Goal: Task Accomplishment & Management: Use online tool/utility

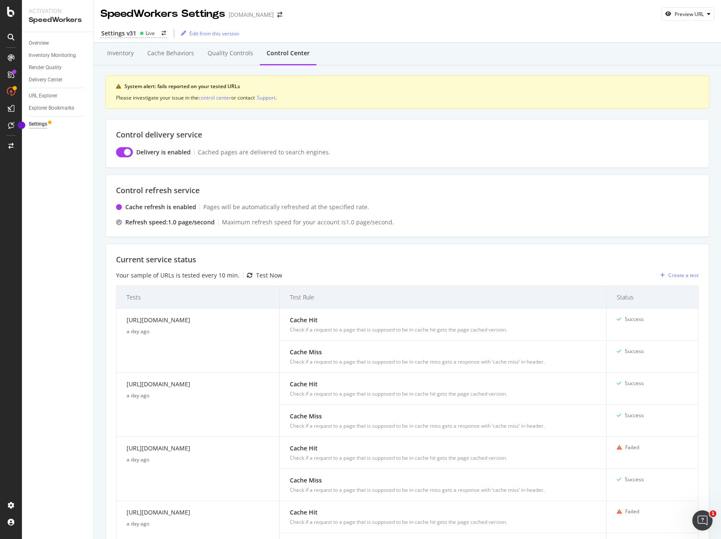
scroll to position [218, 0]
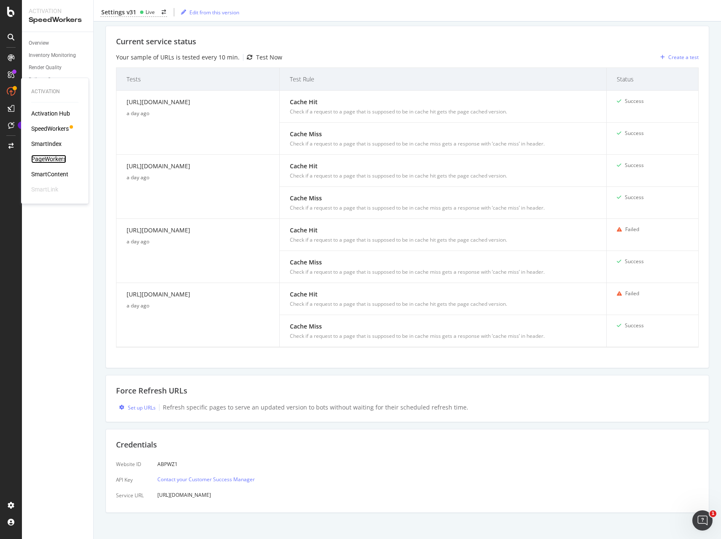
click at [63, 158] on div "PageWorkers" at bounding box center [48, 159] width 35 height 8
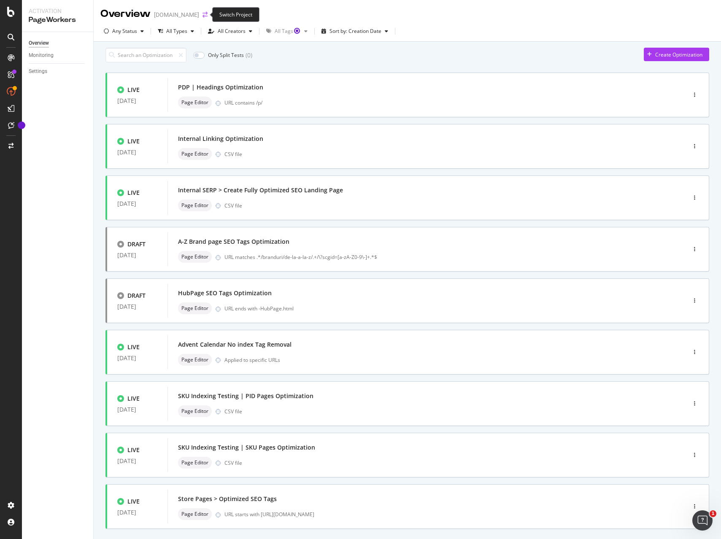
click at [203, 15] on icon "arrow-right-arrow-left" at bounding box center [205, 15] width 5 height 6
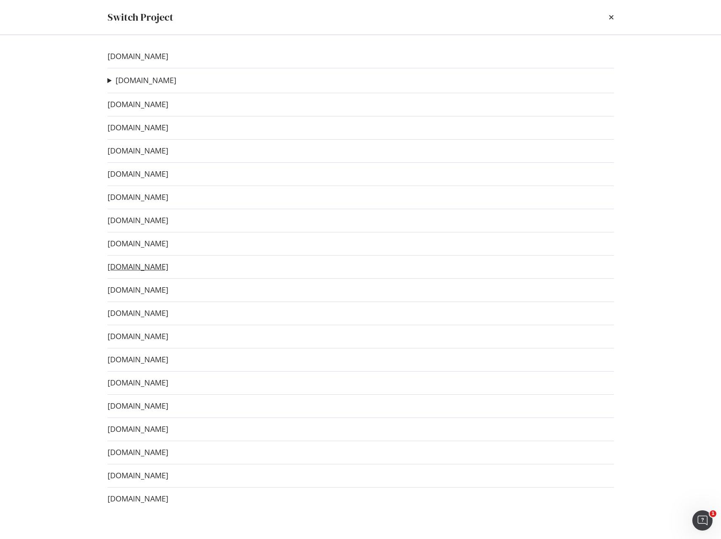
click at [146, 269] on link "[DOMAIN_NAME]" at bounding box center [138, 267] width 61 height 9
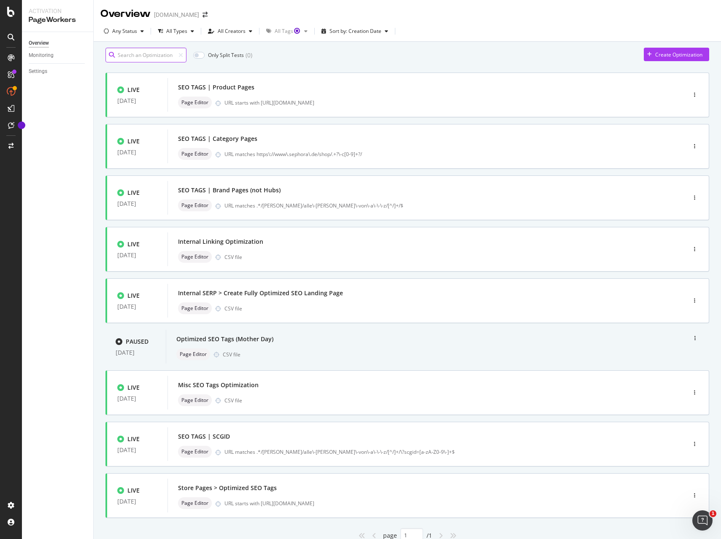
click at [146, 61] on input at bounding box center [146, 55] width 81 height 15
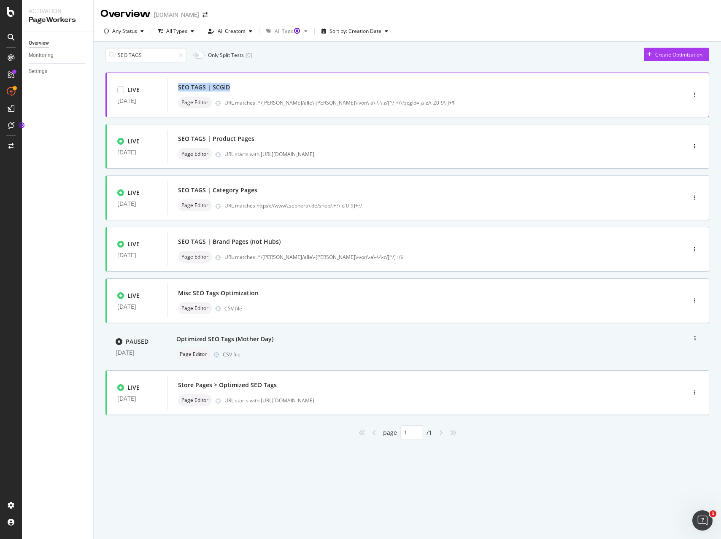
copy div "SEO TAGS | SCGID"
copy div "( 0 ) Create Optimization LIVE 06 Feb. 2024"
copy div "All Tags Sort by: Creation Date Only Split Tests ( 0 ) Create Optimization LIVE…"
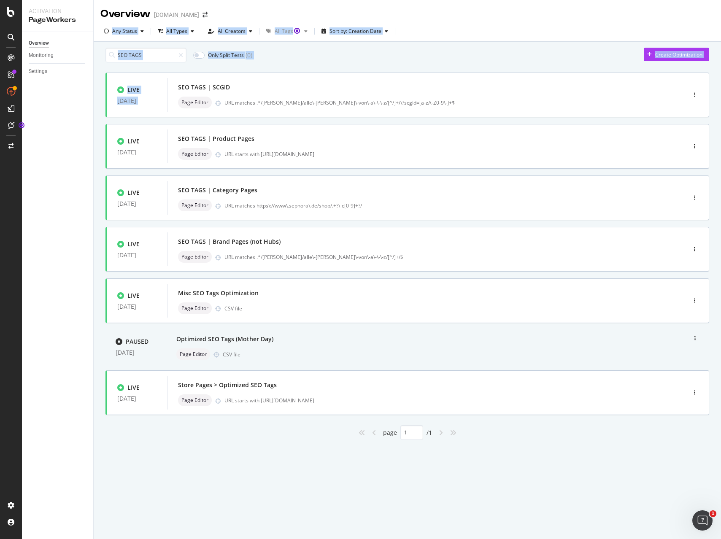
drag, startPoint x: 178, startPoint y: 91, endPoint x: 253, endPoint y: 8, distance: 111.5
click at [266, 12] on div "Overview www.sephora.de Any Status All Types All Creators All Tags Sort by: Cre…" at bounding box center [408, 269] width 628 height 539
click at [440, 62] on div "SEO TAGS Only Split Tests ( 0 ) Create Optimization" at bounding box center [408, 55] width 604 height 15
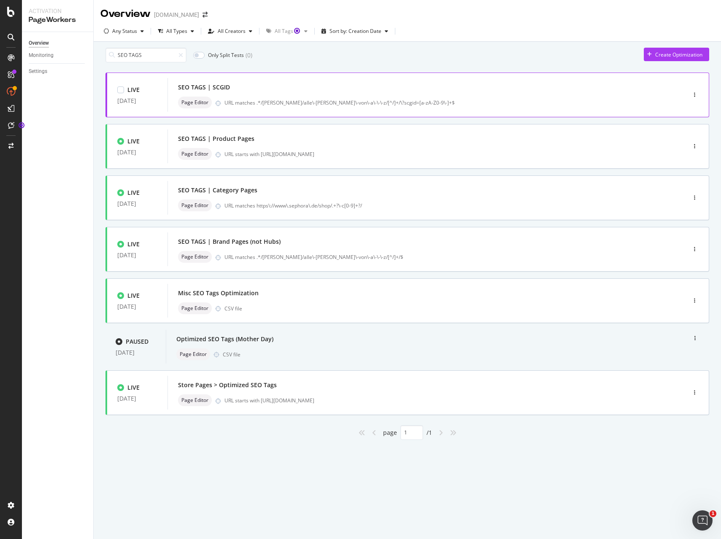
click at [366, 93] on div "SEO TAGS | SCGID" at bounding box center [414, 87] width 472 height 12
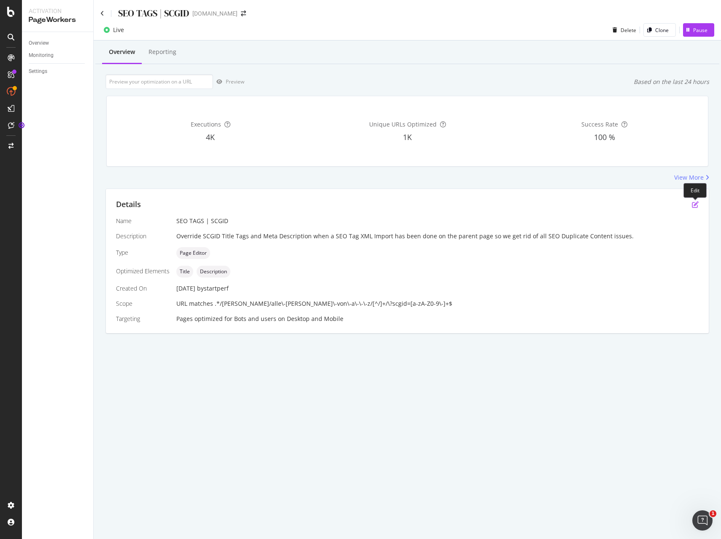
click at [697, 204] on icon "pen-to-square" at bounding box center [695, 204] width 7 height 7
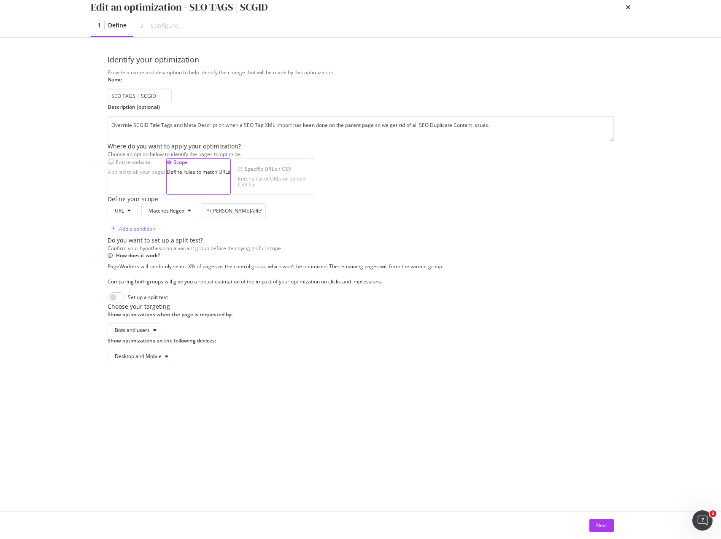
click at [307, 188] on div "Enter a list of URLs or upload CSV file" at bounding box center [273, 182] width 70 height 12
click at [315, 195] on div "Specific URLs / CSV Enter a list of URLs or upload CSV file" at bounding box center [273, 176] width 84 height 37
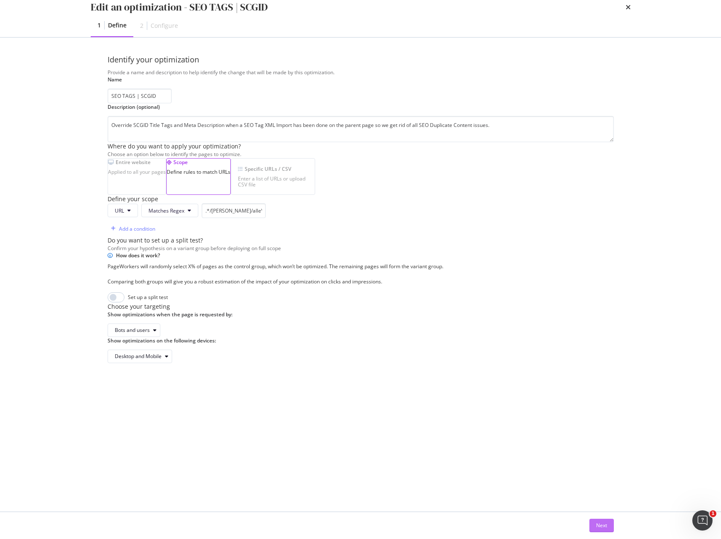
click at [600, 526] on div "Next" at bounding box center [601, 525] width 11 height 7
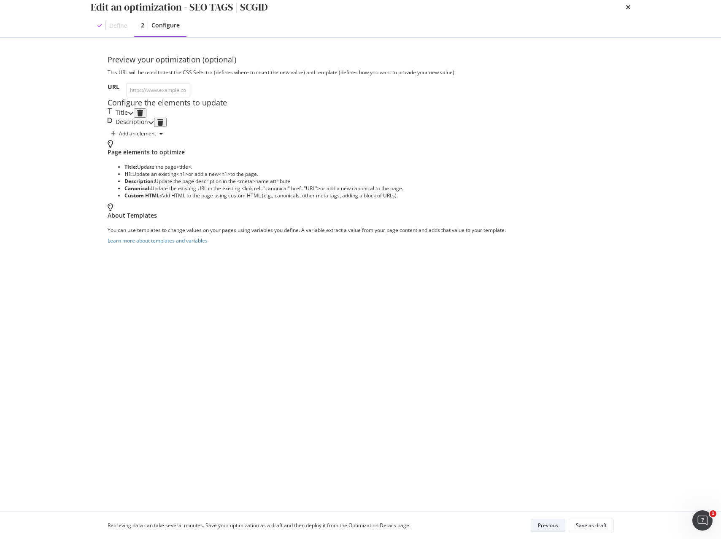
scroll to position [0, 0]
click at [134, 118] on div "modal" at bounding box center [131, 112] width 6 height 9
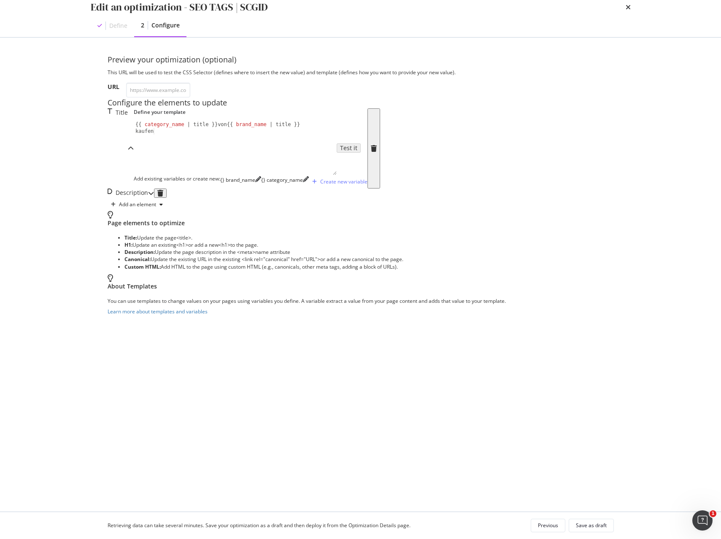
click at [626, 11] on icon "times" at bounding box center [628, 7] width 5 height 7
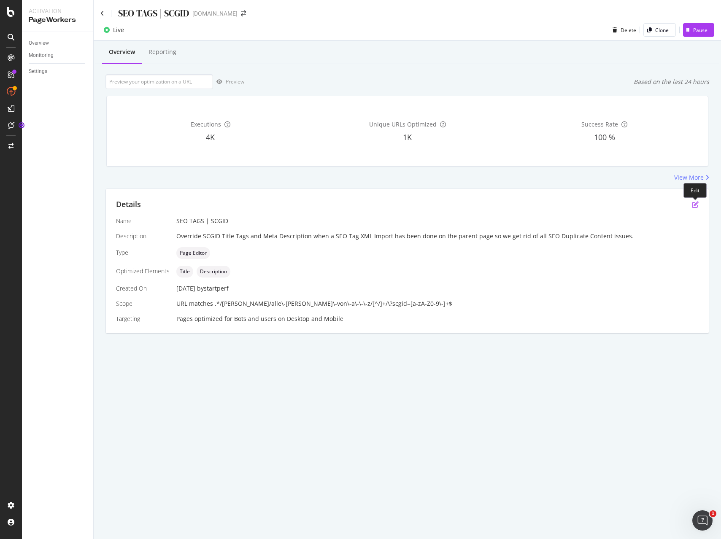
click at [696, 206] on icon "pen-to-square" at bounding box center [695, 204] width 7 height 7
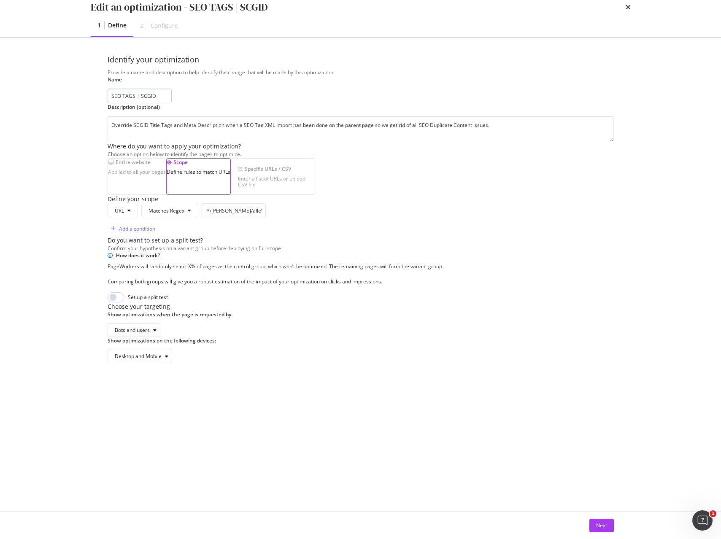
click at [172, 103] on input "SEO TAGS | SCGID" at bounding box center [140, 96] width 64 height 15
drag, startPoint x: 155, startPoint y: 113, endPoint x: 54, endPoint y: 110, distance: 100.9
click at [54, 110] on div "Edit an optimization - SEO TAGS | SCGID (old) 1 Define 2 Configure Identify you…" at bounding box center [360, 269] width 721 height 539
type input "SEO TAGS | SCGID (old)"
click at [160, 142] on textarea "Override SCGID Title Tags and Meta Description when a SEO Tag XML Import has be…" at bounding box center [361, 129] width 507 height 26
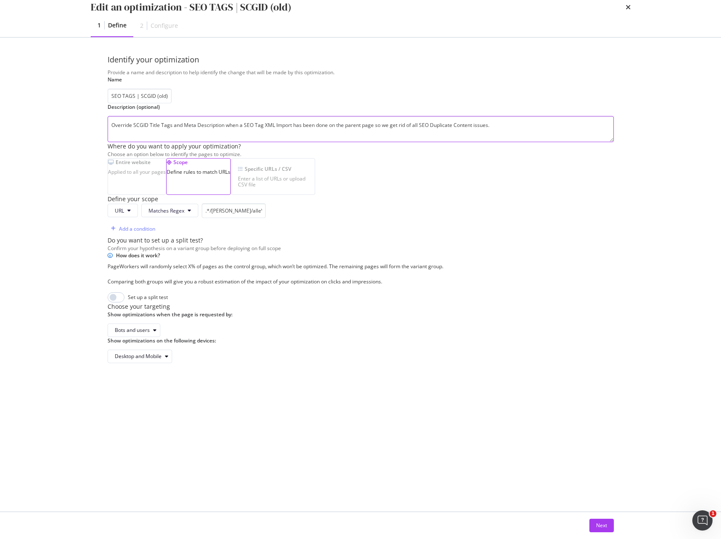
click at [160, 142] on textarea "Override SCGID Title Tags and Meta Description when a SEO Tag XML Import has be…" at bounding box center [361, 129] width 507 height 26
click at [602, 526] on div "Next" at bounding box center [601, 525] width 11 height 7
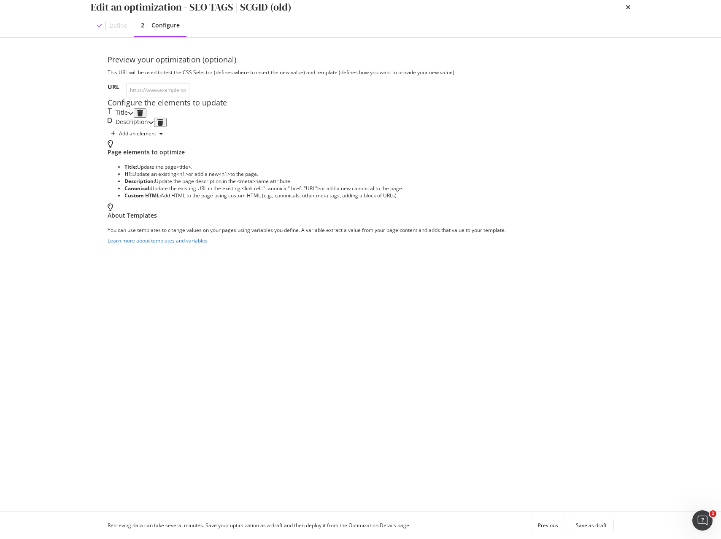
click at [134, 118] on div "modal" at bounding box center [131, 112] width 6 height 9
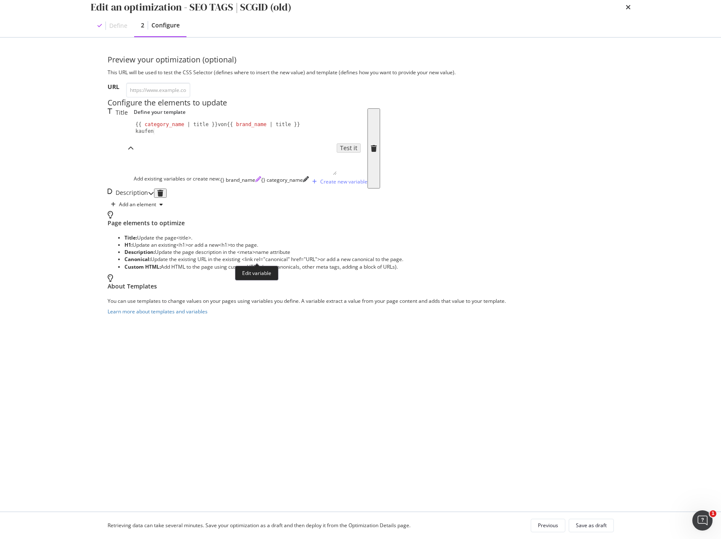
click at [259, 182] on icon "pencil" at bounding box center [258, 179] width 6 height 6
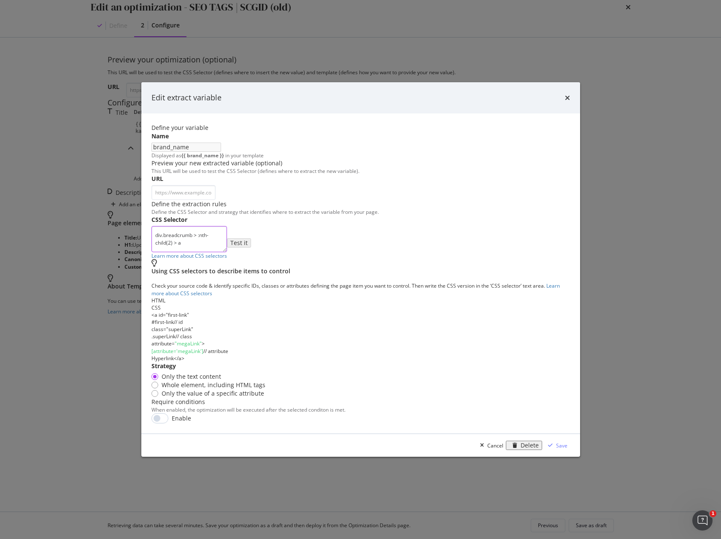
drag, startPoint x: 172, startPoint y: 290, endPoint x: 82, endPoint y: 282, distance: 90.7
click at [84, 282] on div "Edit extract variable Define your variable Name brand_name Displayed as {{ bran…" at bounding box center [360, 269] width 721 height 539
click at [504, 449] on div "Cancel" at bounding box center [496, 445] width 16 height 7
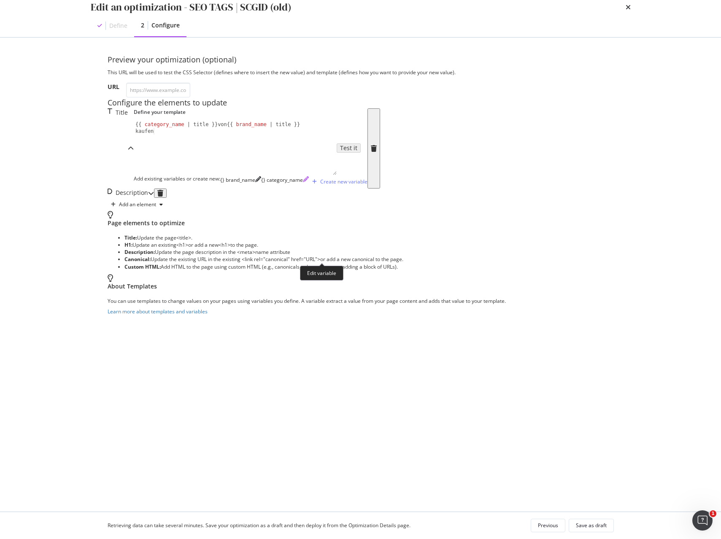
click at [309, 182] on icon "pencil" at bounding box center [306, 179] width 6 height 6
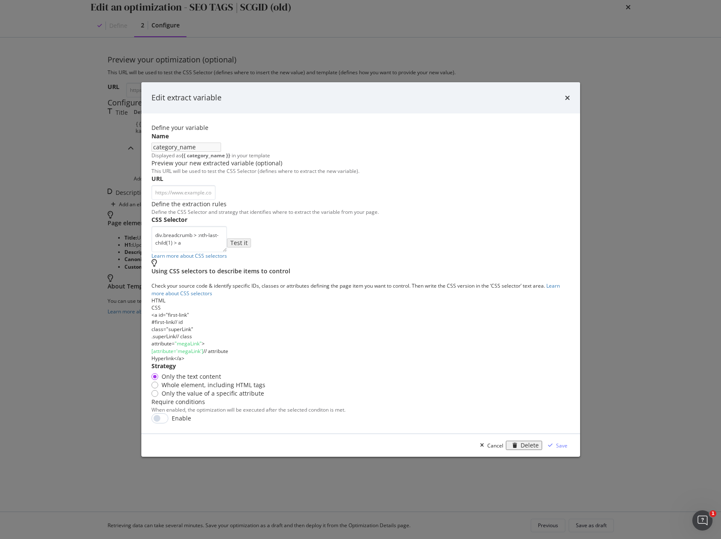
click at [0, 0] on div "Name category_name Displayed as {{ category_name }} in your template" at bounding box center [0, 0] width 0 height 0
drag, startPoint x: 293, startPoint y: 295, endPoint x: 152, endPoint y: 295, distance: 141.8
click at [0, 0] on div "CSS Selector div.breadcrumb > :nth-last-child(1) > a Learn more about CSS selec…" at bounding box center [0, 0] width 0 height 0
drag, startPoint x: 504, startPoint y: 447, endPoint x: 491, endPoint y: 440, distance: 14.9
click at [503, 447] on div "Cancel" at bounding box center [496, 445] width 16 height 7
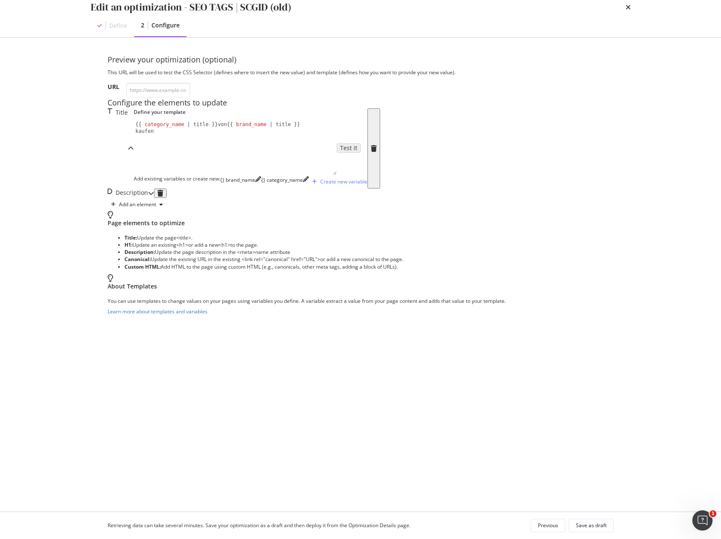
type textarea "{{ category_name | title }} von {{ brand_name | title }} kaufen"
drag, startPoint x: 114, startPoint y: 206, endPoint x: -23, endPoint y: 173, distance: 141.1
click at [0, 173] on html "Activation PageWorkers Overview Monitoring Settings SEO TAGS | SCGID www.sephor…" at bounding box center [360, 269] width 721 height 539
click at [137, 198] on div "Description" at bounding box center [132, 193] width 33 height 9
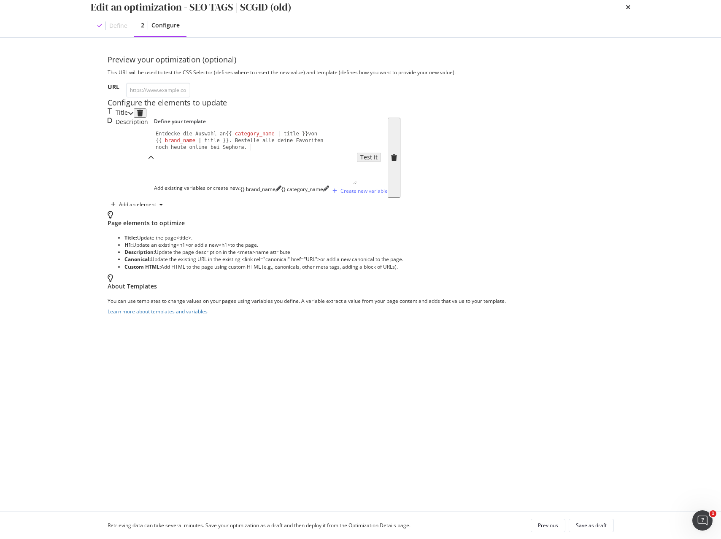
type textarea "Entdecke die Auswahl an {{ category_name | title }} von {{ brand_name | title }…"
drag, startPoint x: 115, startPoint y: 220, endPoint x: -13, endPoint y: 198, distance: 130.1
click at [0, 198] on html "Activation PageWorkers Overview Monitoring Settings SEO TAGS | SCGID www.sephor…" at bounding box center [360, 269] width 721 height 539
click at [626, 11] on icon "times" at bounding box center [628, 7] width 5 height 7
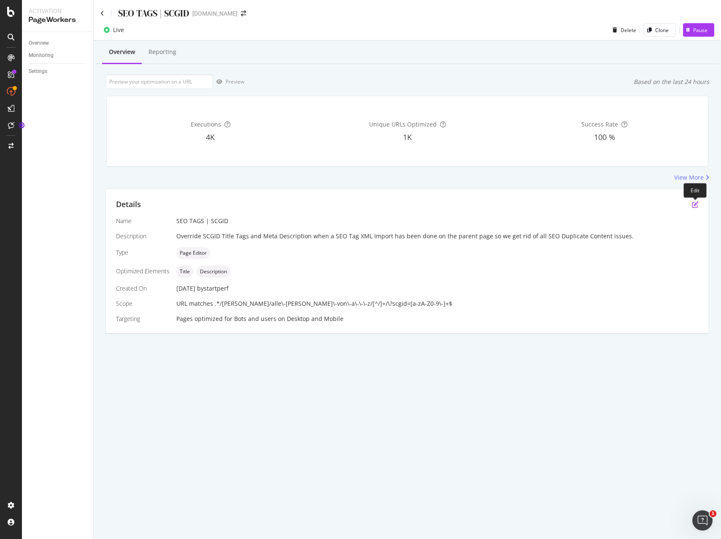
click at [695, 202] on icon "pen-to-square" at bounding box center [695, 204] width 7 height 7
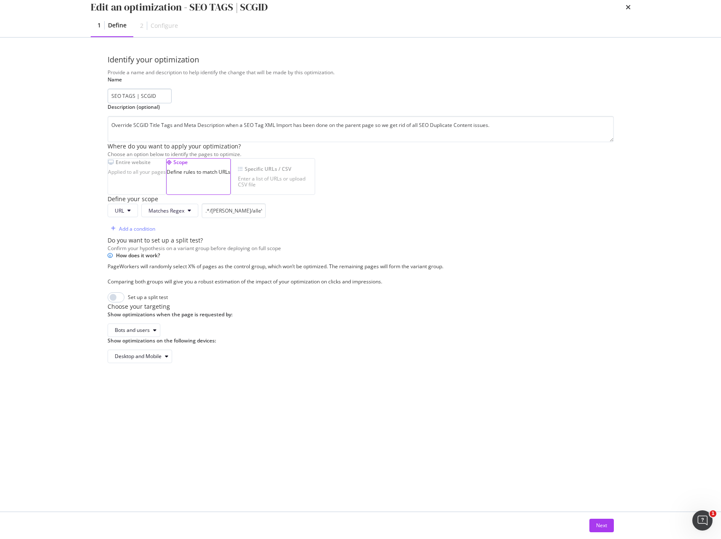
click at [172, 103] on input "SEO TAGS | SCGID" at bounding box center [140, 96] width 64 height 15
type input "SEO TAGS | SCGID (old)"
click at [602, 525] on div "Next" at bounding box center [601, 525] width 11 height 7
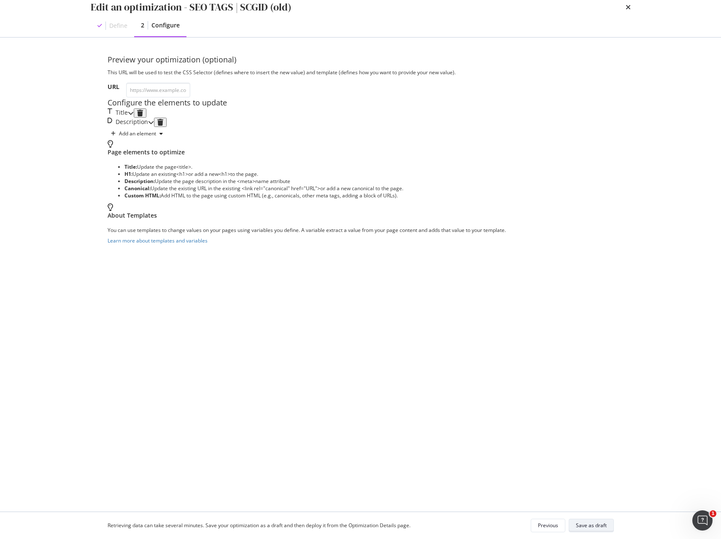
click at [602, 525] on div "Save as draft" at bounding box center [591, 525] width 31 height 7
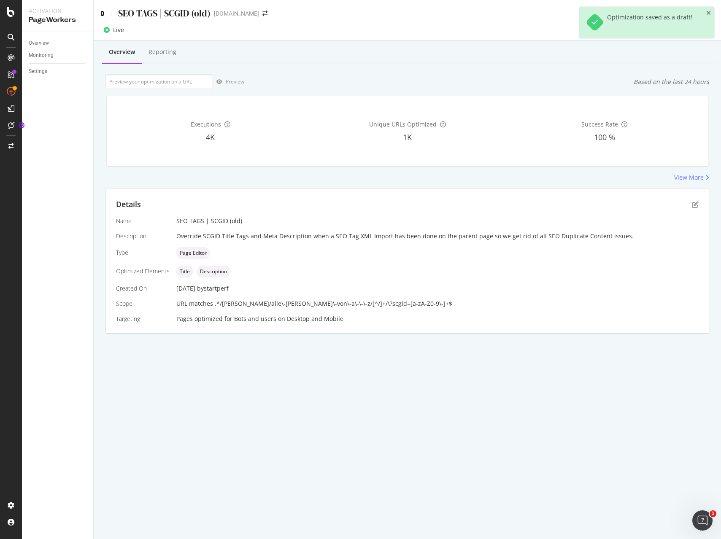
click at [100, 15] on icon at bounding box center [102, 14] width 4 height 6
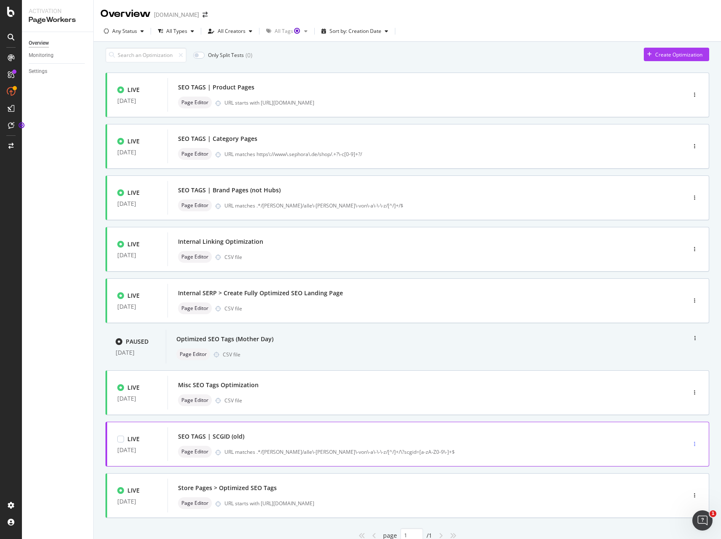
click at [694, 447] on icon "button" at bounding box center [694, 444] width 1 height 5
click at [684, 398] on div "Pause" at bounding box center [685, 401] width 14 height 7
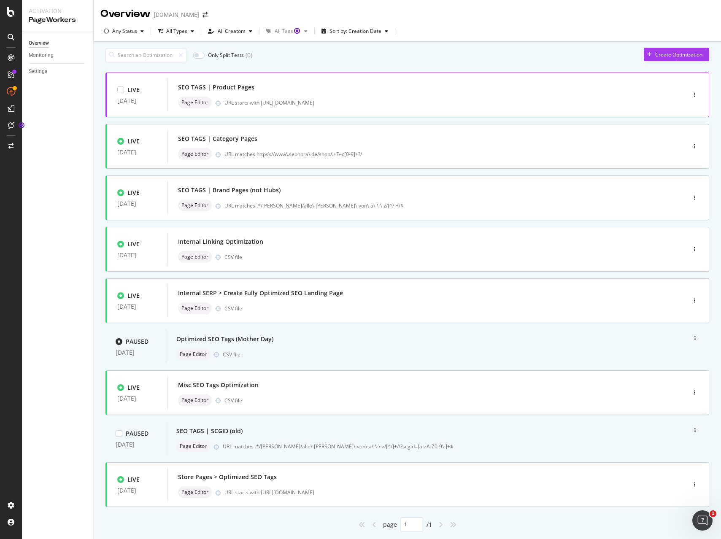
drag, startPoint x: 693, startPoint y: 101, endPoint x: 646, endPoint y: 98, distance: 46.6
click at [693, 98] on div "button" at bounding box center [695, 94] width 8 height 5
click at [682, 117] on div "Edit" at bounding box center [682, 114] width 9 height 7
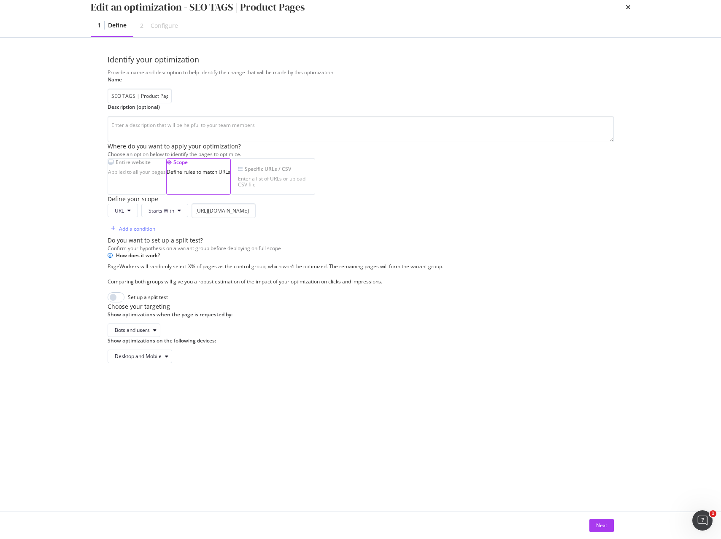
drag, startPoint x: 199, startPoint y: 112, endPoint x: 24, endPoint y: 108, distance: 174.8
click at [24, 108] on div "Edit an optimization - SEO TAGS | Product Pages 1 Define 2 Configure Identify y…" at bounding box center [360, 269] width 721 height 539
click at [172, 103] on input "SEO TAGS | Product Pages" at bounding box center [140, 96] width 64 height 15
type input "SEO TAGS | Product Pages (old)"
click at [596, 530] on div "Next" at bounding box center [601, 526] width 11 height 13
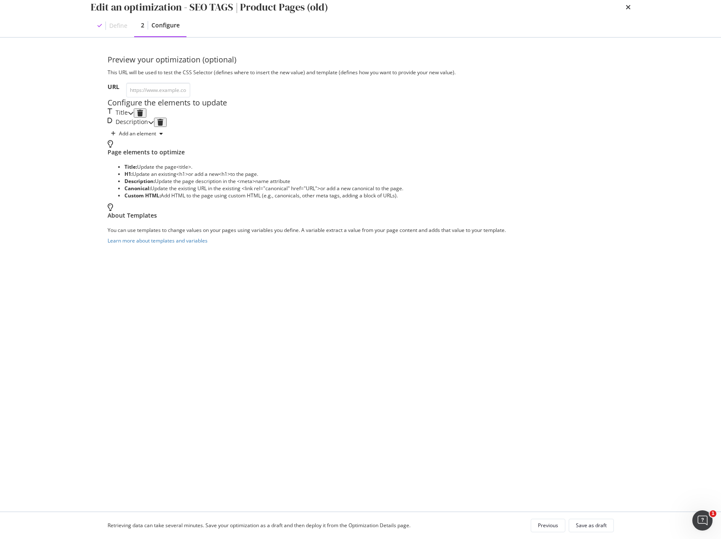
click at [128, 118] on div "Title" at bounding box center [118, 112] width 20 height 9
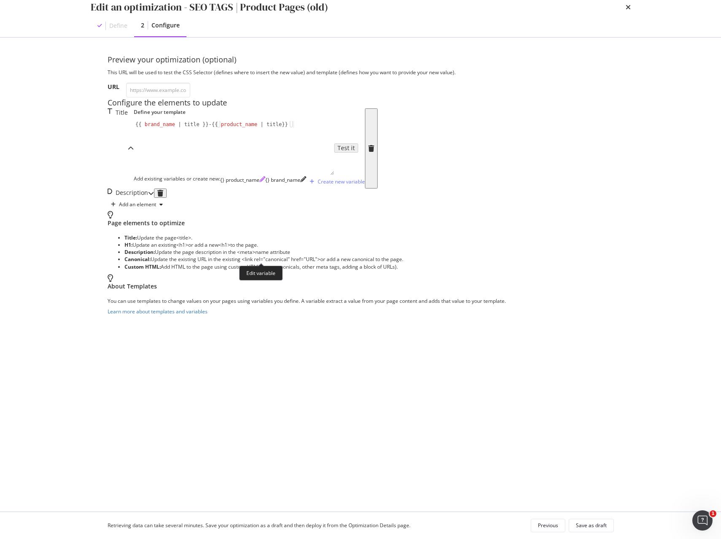
click at [263, 182] on icon "pencil" at bounding box center [263, 179] width 6 height 6
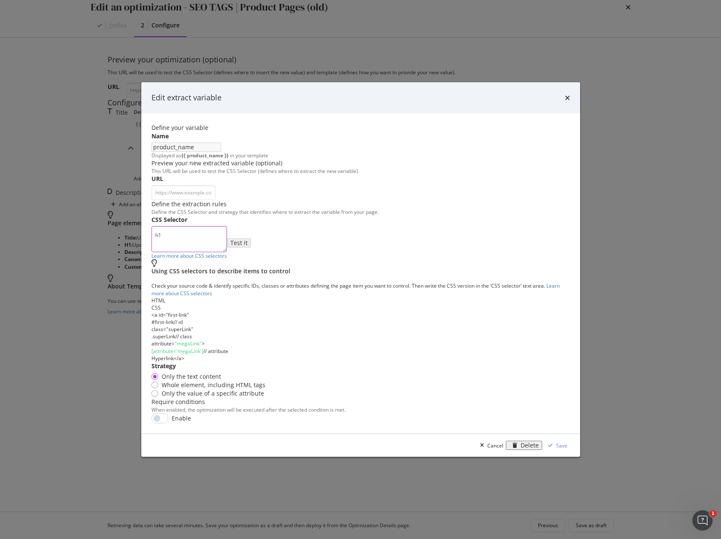
click at [218, 252] on textarea "h1" at bounding box center [190, 239] width 76 height 26
click at [504, 449] on div "Cancel" at bounding box center [496, 445] width 16 height 7
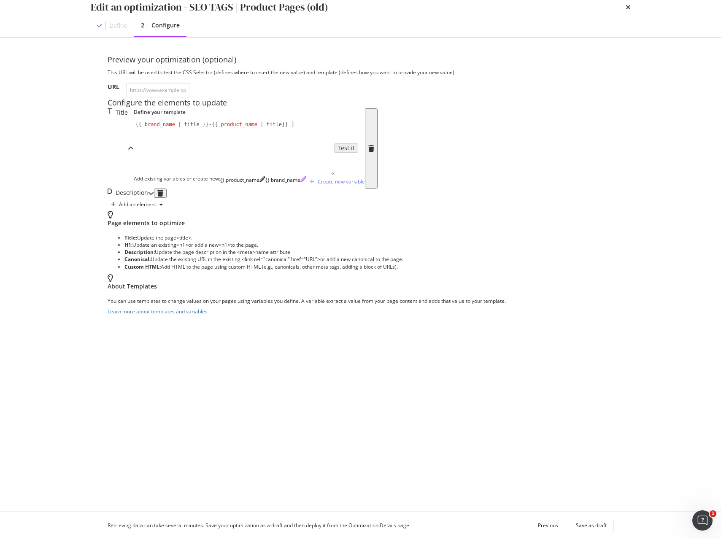
click at [306, 182] on icon "pencil" at bounding box center [304, 179] width 6 height 6
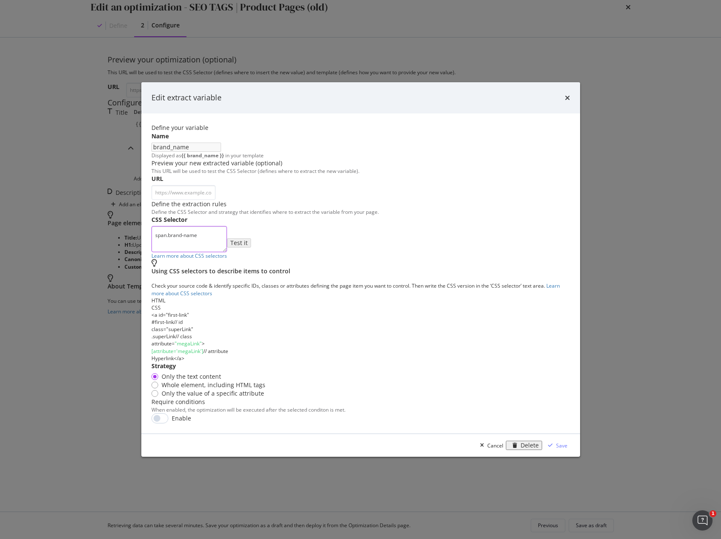
drag, startPoint x: 251, startPoint y: 295, endPoint x: 160, endPoint y: 293, distance: 91.6
click at [0, 0] on div "CSS Selector span.brand-name Learn more about CSS selectors Test it" at bounding box center [0, 0] width 0 height 0
click at [504, 448] on div "Cancel" at bounding box center [496, 445] width 16 height 7
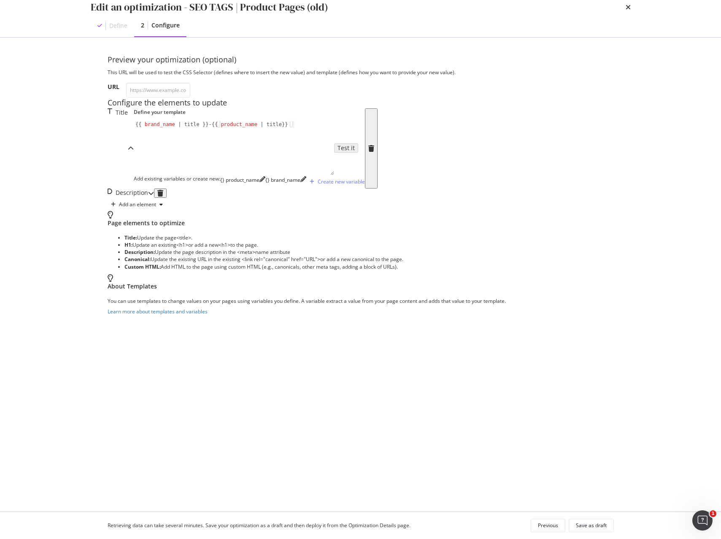
type textarea "{{ brand_name | title }} - {{ product_name | title}}"
click at [201, 188] on div "{{ brand_name | title }} - {{ product_name | title }}" at bounding box center [234, 154] width 201 height 67
click at [148, 198] on div "Description" at bounding box center [128, 193] width 41 height 9
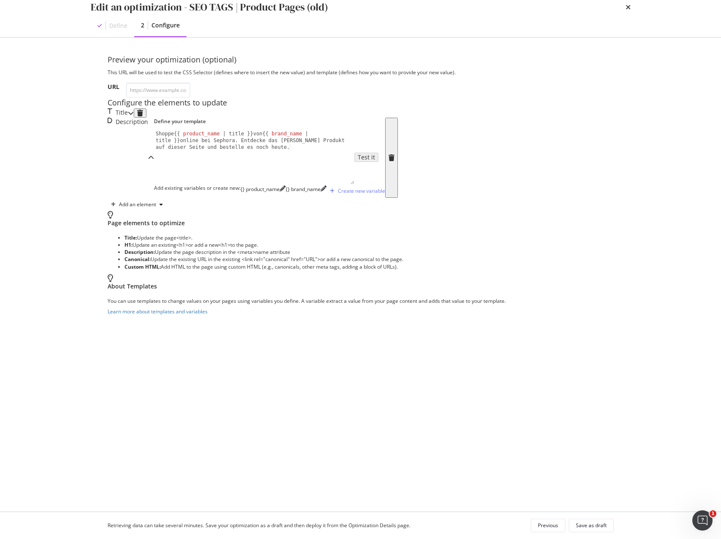
type textarea "Shoppe {{ product_name | title }} von {{ brand_name | title }} online bei Sepho…"
click at [189, 224] on div "Shoppe {{ product_name | title }} von {{ brand_name | title }} online bei Sepho…" at bounding box center [254, 177] width 201 height 94
click at [587, 522] on div "Save as draft" at bounding box center [591, 525] width 31 height 7
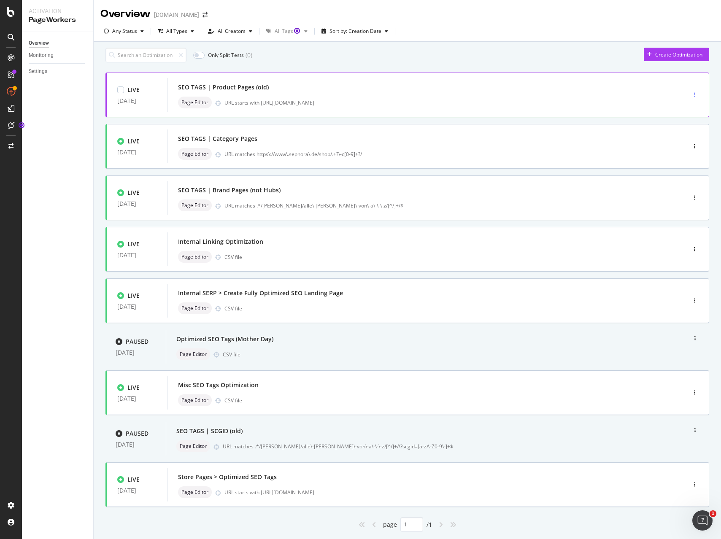
click at [696, 97] on div "button" at bounding box center [695, 94] width 8 height 5
click at [692, 128] on div "Pause" at bounding box center [685, 128] width 14 height 7
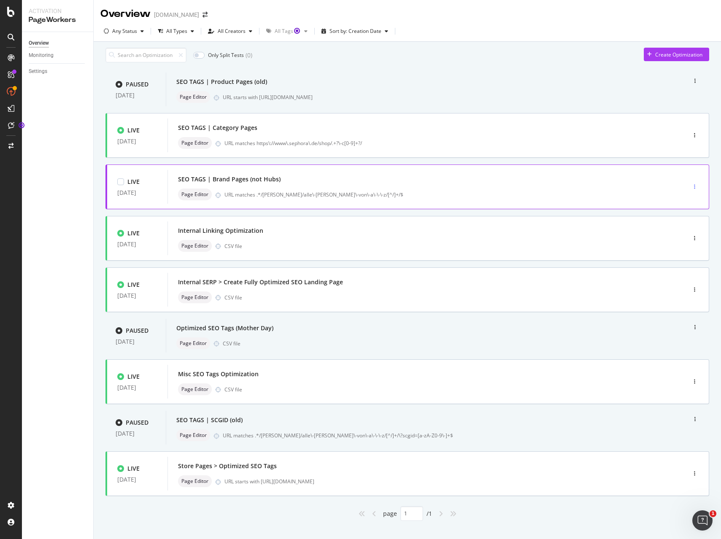
click at [697, 190] on div "button" at bounding box center [695, 186] width 8 height 5
click at [694, 217] on div "Edit" at bounding box center [680, 218] width 39 height 11
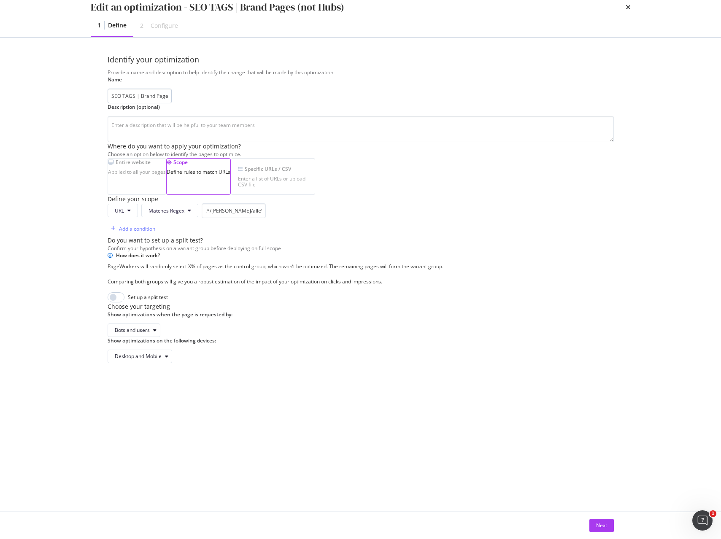
click at [172, 103] on input "SEO TAGS | Brand Pages (not Hubs)" at bounding box center [140, 96] width 64 height 15
drag, startPoint x: 230, startPoint y: 114, endPoint x: 222, endPoint y: 114, distance: 7.6
click at [172, 103] on input "SEO TAGS | Brand Pages (not Hubs)" at bounding box center [140, 96] width 64 height 15
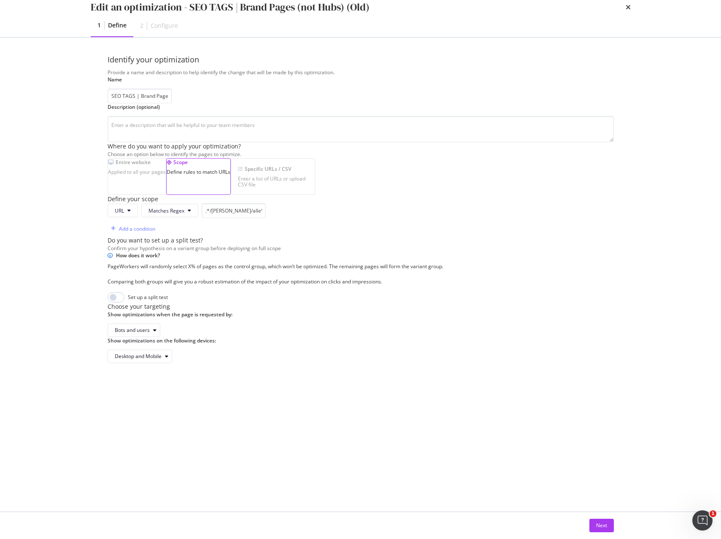
type input "SEO TAGS | Brand Pages (not Hubs) (Old)"
click at [604, 530] on div "Next" at bounding box center [601, 526] width 11 height 13
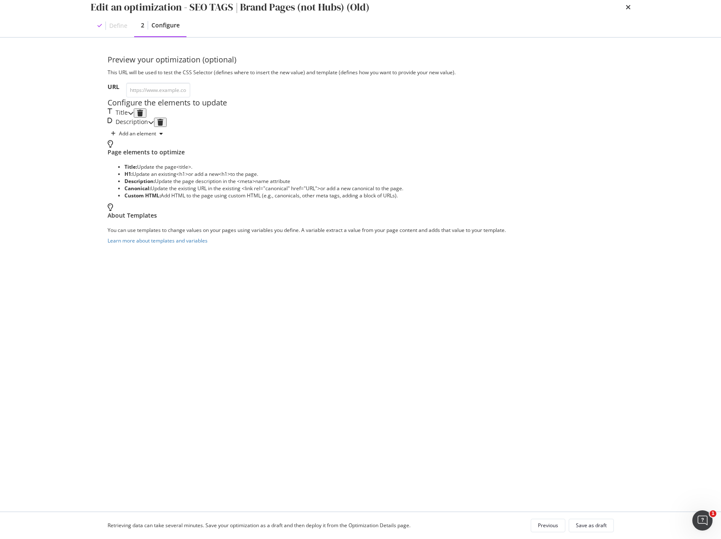
click at [134, 116] on icon "modal" at bounding box center [131, 113] width 6 height 6
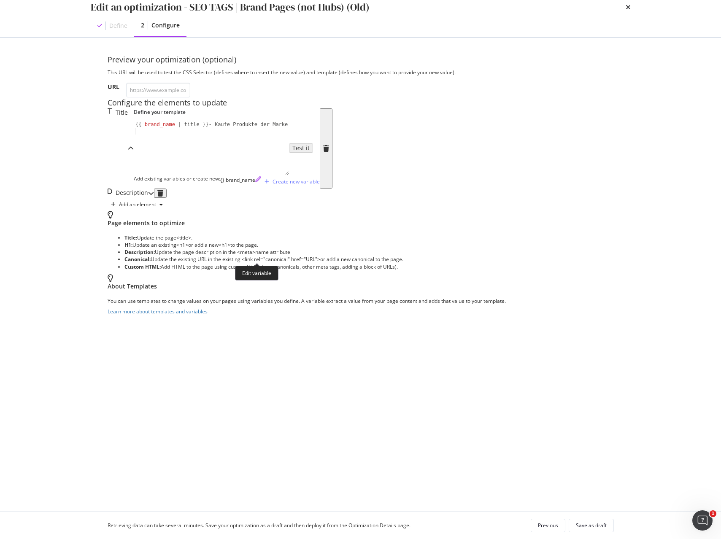
click at [259, 182] on icon "pencil" at bounding box center [258, 179] width 6 height 6
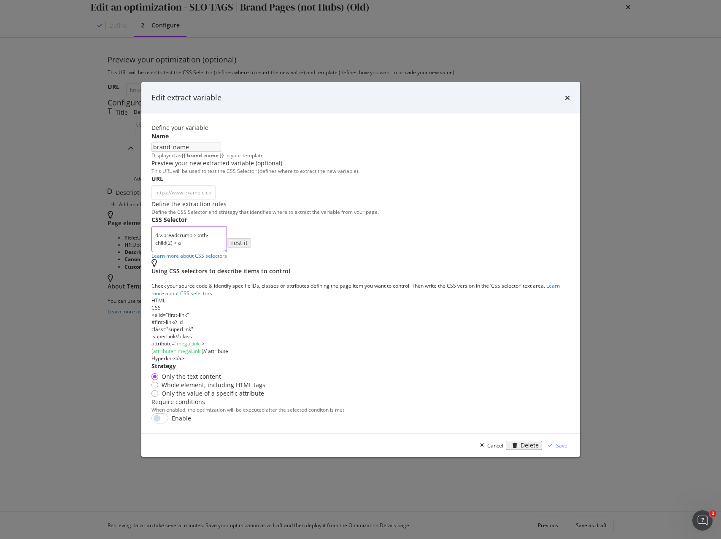
drag, startPoint x: 292, startPoint y: 295, endPoint x: 138, endPoint y: 287, distance: 154.3
click at [139, 287] on div "Edit extract variable Define your variable Name brand_name Displayed as {{ bran…" at bounding box center [360, 269] width 721 height 539
click at [504, 445] on div "Cancel" at bounding box center [496, 445] width 16 height 7
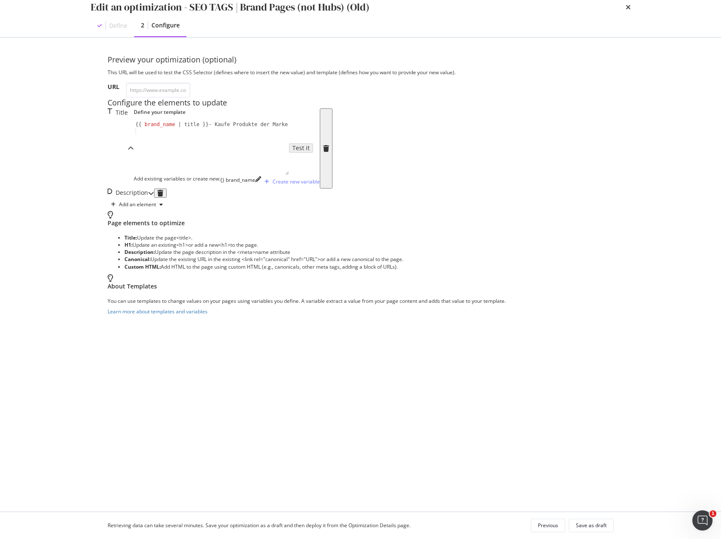
click at [236, 188] on div "{{ brand_name | title }} - Kaufe Produkte der Marke" at bounding box center [223, 154] width 178 height 67
click at [219, 188] on div "{{ brand_name | title }} - Kaufe Produkte der Marke" at bounding box center [223, 154] width 178 height 67
type textarea "{{ brand_name | title }} - Kaufe Produkte der Marke"
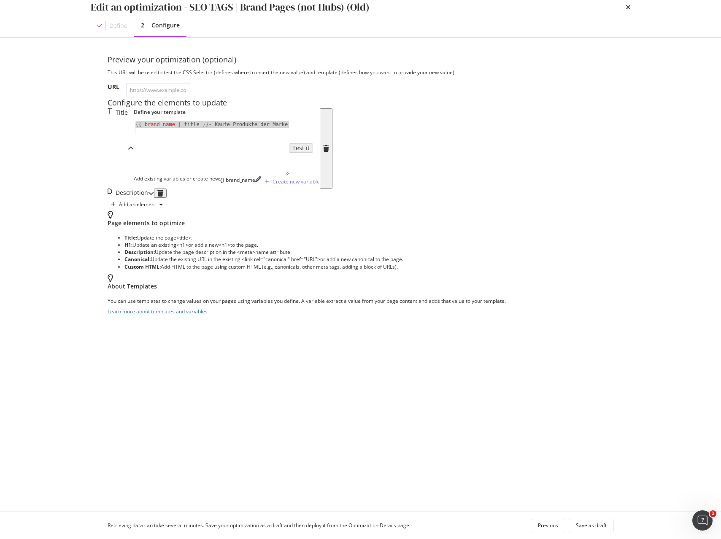
click at [154, 198] on div "Description" at bounding box center [131, 193] width 46 height 9
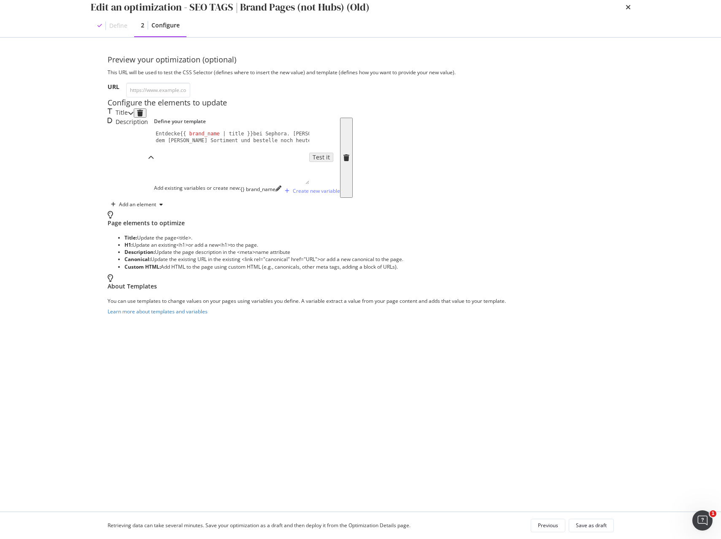
type textarea "Entdecke {{ brand_name | title }} bei Sephora. Wähle aus dem breiten Sortiment …"
click at [163, 211] on div "Entdecke {{ brand_name | title }} bei Sephora. Wähle aus dem breiten Sortiment …" at bounding box center [243, 170] width 178 height 80
click at [590, 526] on div "Save as draft" at bounding box center [591, 525] width 31 height 7
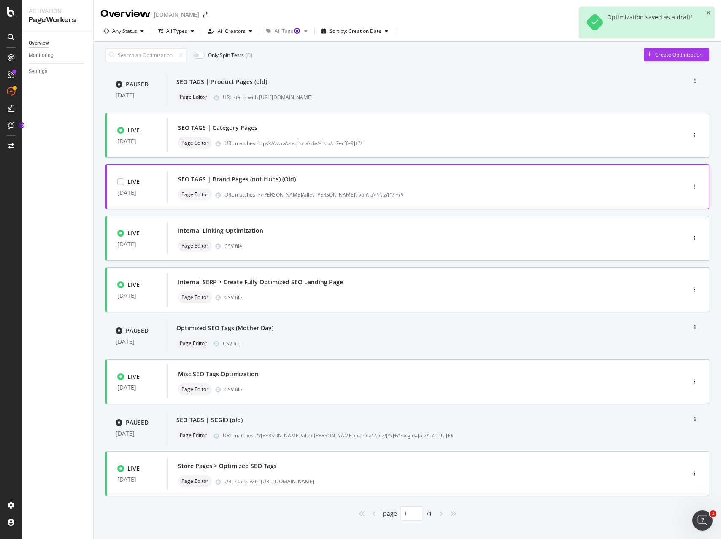
click at [696, 190] on div "button" at bounding box center [695, 186] width 8 height 5
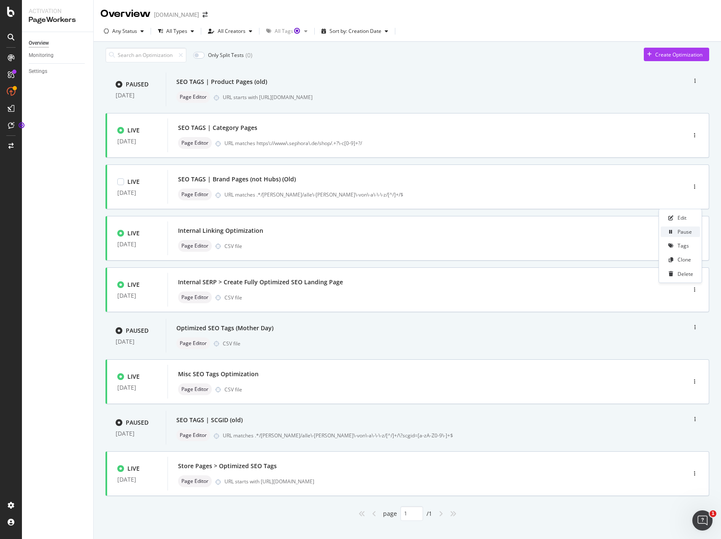
click at [687, 233] on div "Pause" at bounding box center [685, 231] width 14 height 7
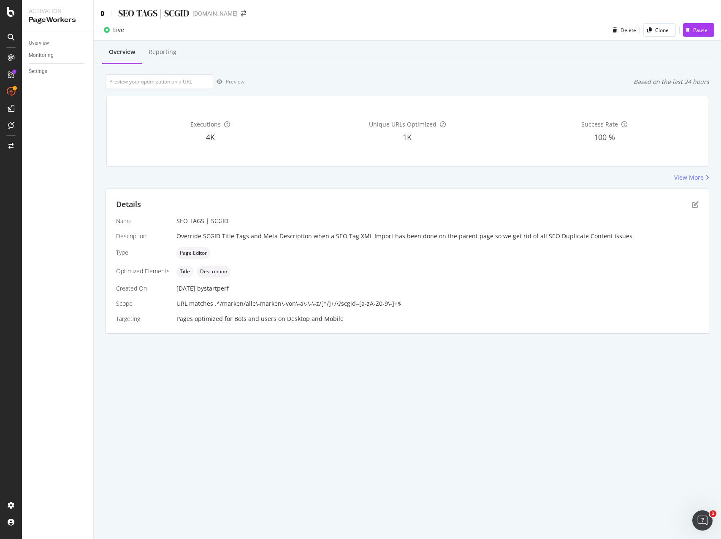
click at [101, 13] on icon at bounding box center [102, 14] width 4 height 6
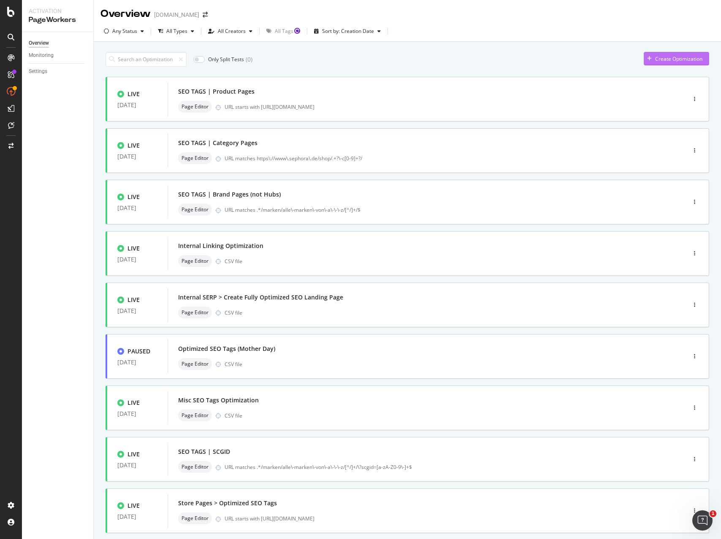
click at [656, 60] on div "Create Optimization" at bounding box center [678, 58] width 47 height 7
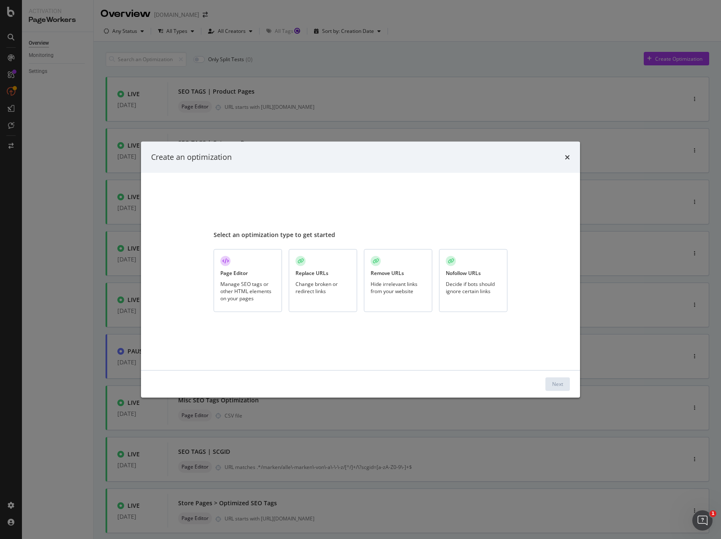
click at [236, 291] on div "Manage SEO tags or other HTML elements on your pages" at bounding box center [247, 291] width 55 height 22
click at [558, 385] on div "Next" at bounding box center [557, 384] width 11 height 7
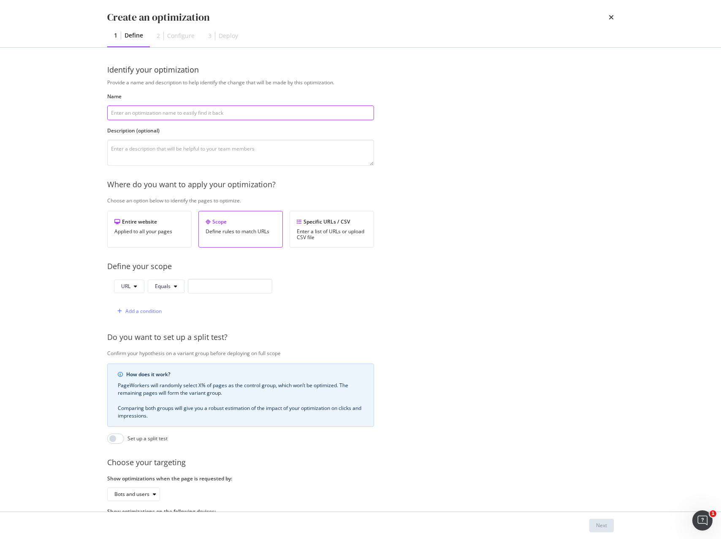
paste input "SEO TAGS | SCGID"
type input "SEO TAGS | SCGID"
click at [329, 241] on div "Specific URLs / CSV Enter a list of URLs or upload CSV file" at bounding box center [332, 229] width 84 height 37
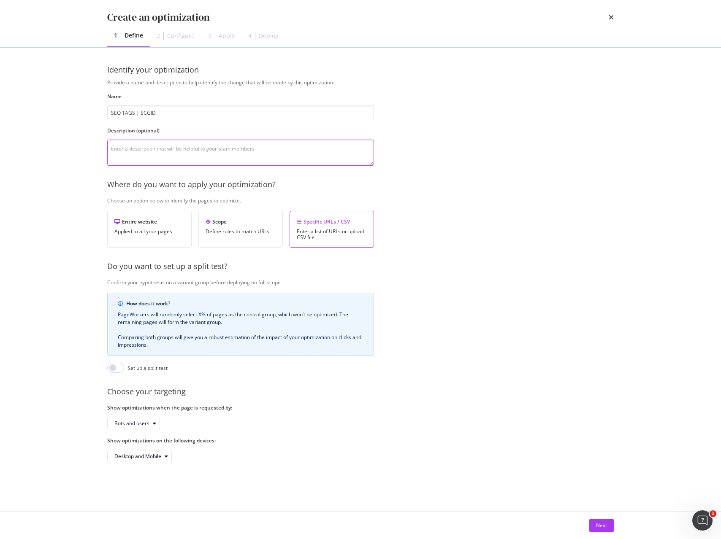
click at [133, 148] on textarea "modal" at bounding box center [240, 153] width 267 height 26
paste textarea "Override SCGID Title Tags and Meta Description when a SEO Tag XML Import has be…"
type textarea "Override SCGID Title Tags and Meta Description when a SEO Tag XML Import has be…"
click at [603, 525] on div "Next" at bounding box center [601, 525] width 11 height 7
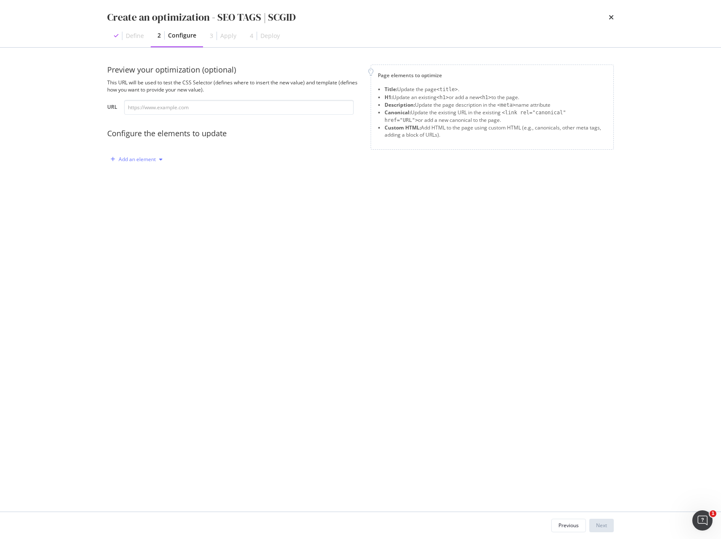
click at [146, 160] on div "Add an element" at bounding box center [137, 159] width 37 height 5
click at [131, 177] on div "Title" at bounding box center [135, 175] width 10 height 7
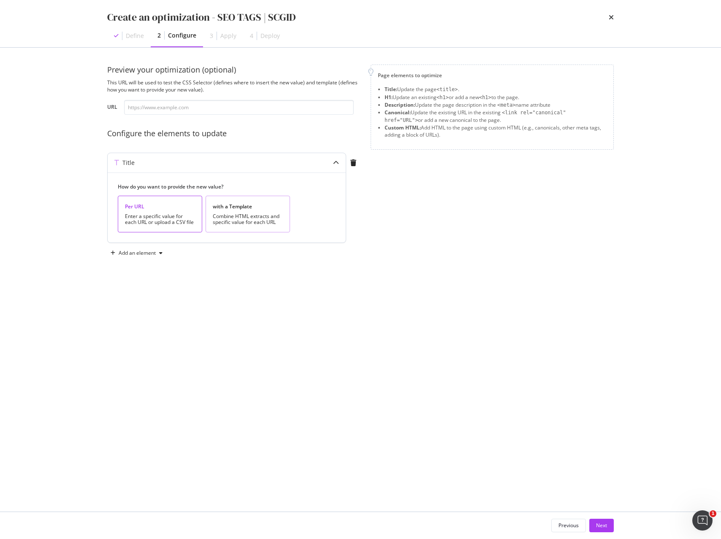
click at [237, 217] on div "Combine HTML extracts and specific value for each URL" at bounding box center [248, 220] width 70 height 12
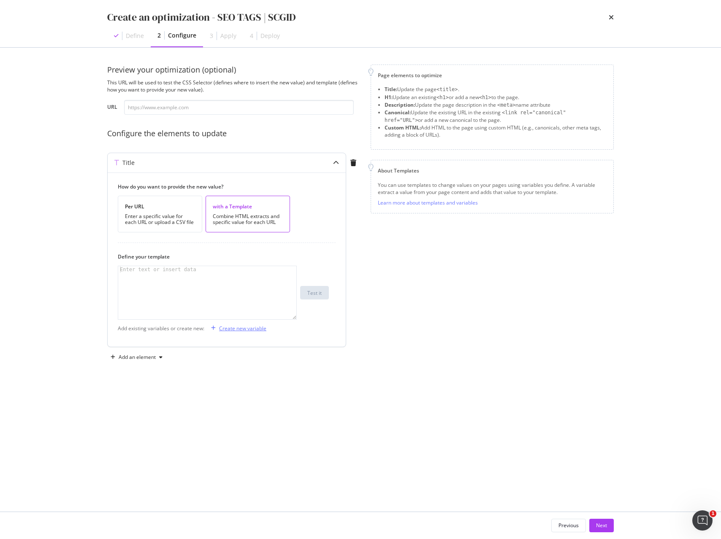
click at [231, 329] on div "Create new variable" at bounding box center [242, 328] width 47 height 7
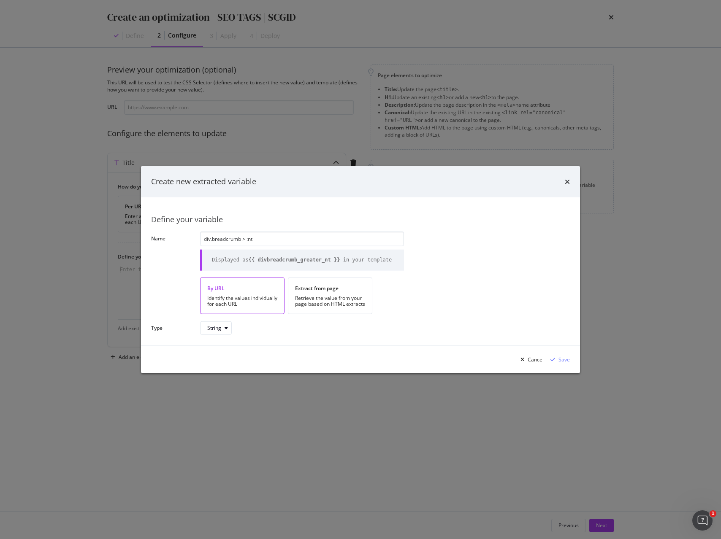
drag, startPoint x: 203, startPoint y: 233, endPoint x: 171, endPoint y: 233, distance: 31.7
click at [0, 0] on div "Name div.breadcrumb > :nt Displayed as {{ divbreadcrumb_greater_nt }} in your t…" at bounding box center [0, 0] width 0 height 0
type input "brand_name"
click at [326, 291] on div "Extract from page" at bounding box center [330, 288] width 70 height 7
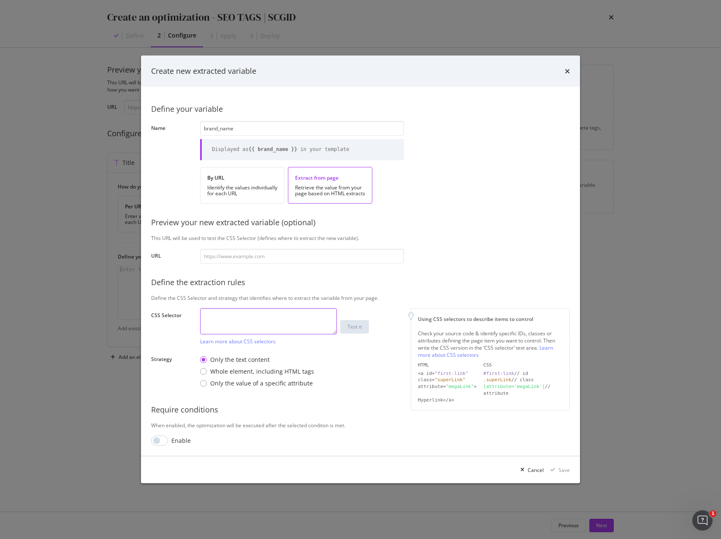
click at [260, 333] on textarea "modal" at bounding box center [268, 322] width 137 height 26
paste textarea "div.breadcrumb > :nth-child(2) > a"
type textarea "div.breadcrumb > :nth-child(2) > a"
click at [560, 470] on div "Save" at bounding box center [563, 470] width 11 height 7
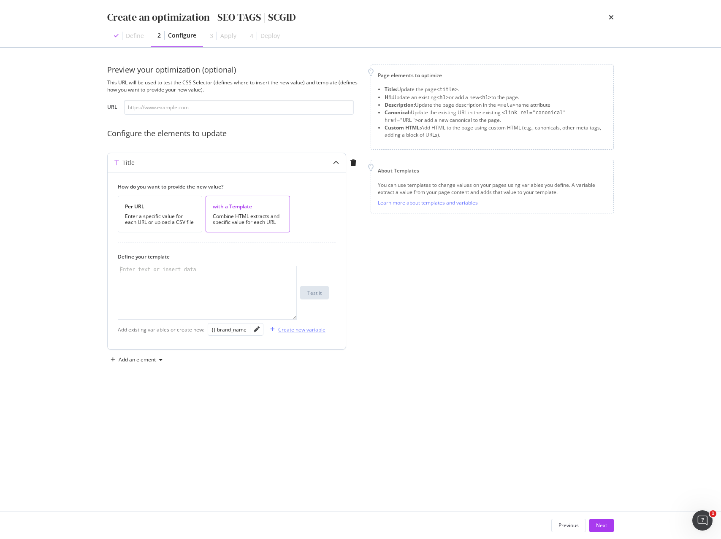
click at [298, 331] on div "Create new variable" at bounding box center [301, 329] width 47 height 7
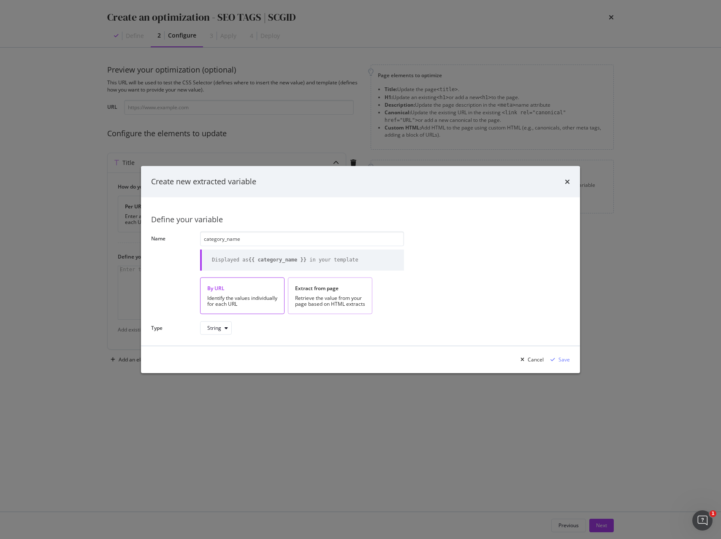
type input "category_name"
click at [319, 298] on div "Retrieve the value from your page based on HTML extracts" at bounding box center [330, 301] width 70 height 12
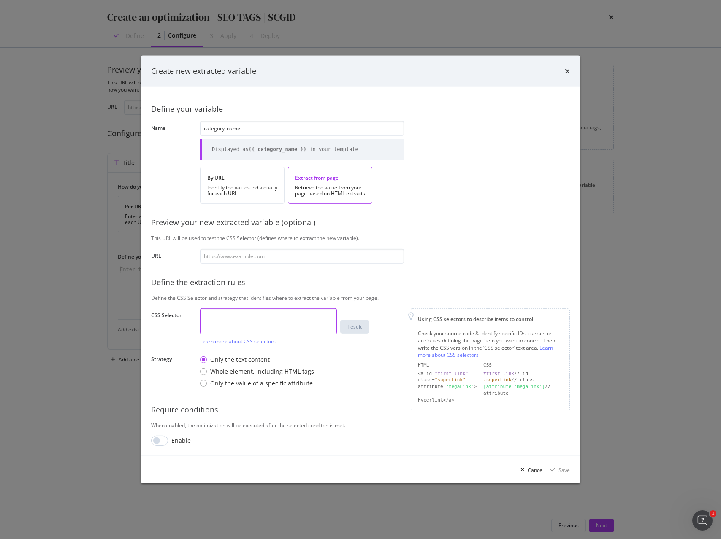
click at [271, 318] on textarea "modal" at bounding box center [268, 322] width 137 height 26
paste textarea "div.breadcrumb > :nth-last-child(1) > a"
type textarea "div.breadcrumb > :nth-last-child(1) > a"
drag, startPoint x: 565, startPoint y: 469, endPoint x: 572, endPoint y: 469, distance: 7.2
click at [565, 469] on div "Save" at bounding box center [563, 470] width 11 height 7
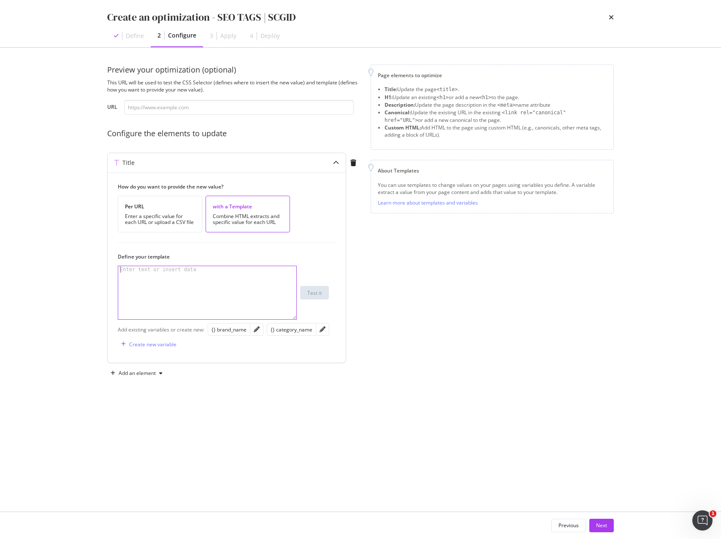
click at [218, 288] on div "modal" at bounding box center [207, 299] width 178 height 67
paste textarea "{{ category_name | title }} von {{ brand_name | title }} kaufen"
type textarea "{{ category_name | title }} von {{ brand_name | title }} kaufen"
click at [136, 371] on div "Add an element" at bounding box center [137, 373] width 37 height 5
click at [146, 402] on div "Description" at bounding box center [143, 403] width 27 height 7
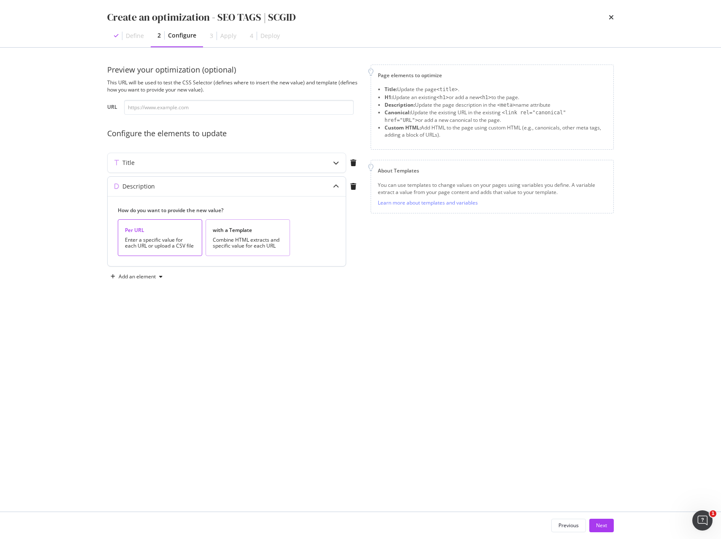
click at [250, 234] on div "with a Template Combine HTML extracts and specific value for each URL" at bounding box center [248, 238] width 84 height 37
click at [192, 307] on div "modal" at bounding box center [207, 323] width 178 height 67
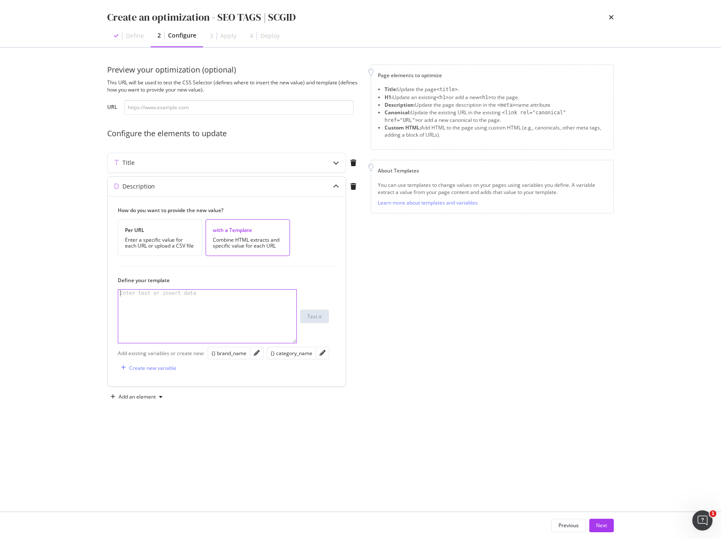
paste textarea "Entdecke die Auswahl an {{ category_name | title }} von {{ brand_name | title }…"
type textarea "Entdecke die Auswahl an {{ category_name | title }} von {{ brand_name | title }…"
click at [602, 529] on div "Next" at bounding box center [601, 525] width 11 height 7
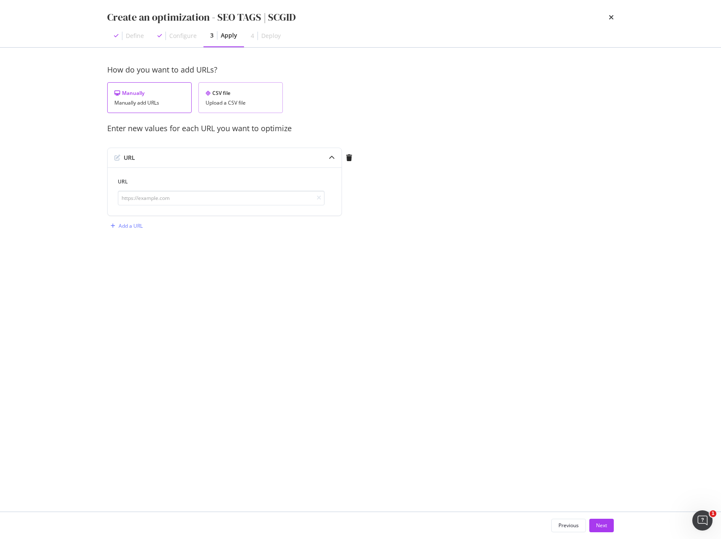
click at [247, 103] on div "Upload a CSV file" at bounding box center [241, 103] width 70 height 6
click at [147, 158] on div "Upload .CSV file" at bounding box center [137, 157] width 37 height 7
click at [608, 524] on button "Next" at bounding box center [601, 526] width 24 height 14
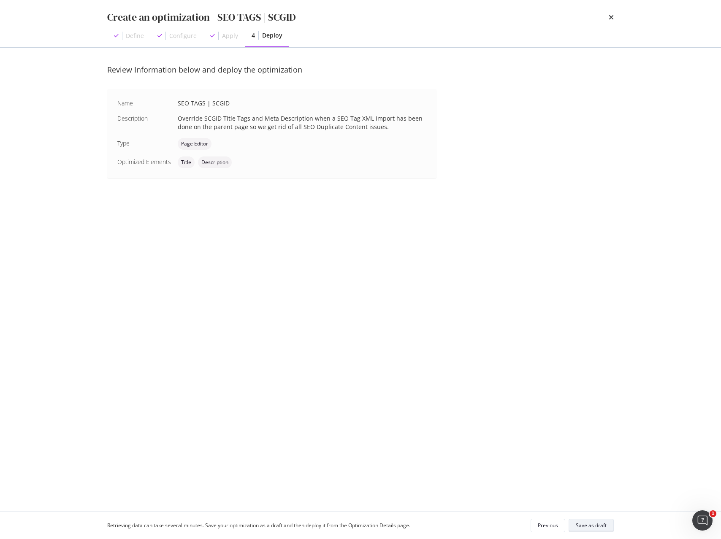
click at [604, 525] on div "Save as draft" at bounding box center [591, 525] width 31 height 7
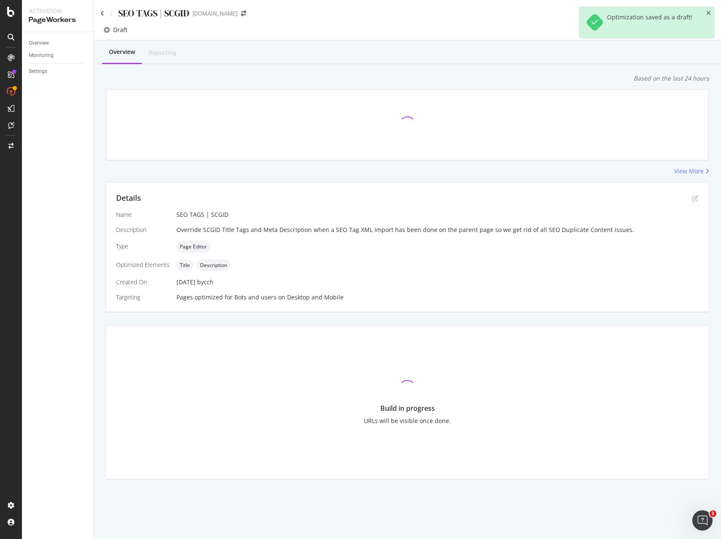
click at [707, 12] on icon "close toast" at bounding box center [708, 13] width 5 height 6
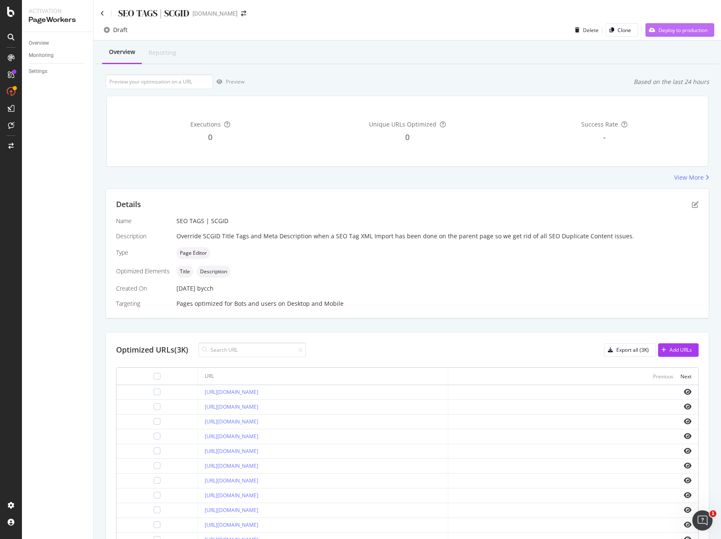
click at [677, 30] on div "Deploy to production" at bounding box center [683, 30] width 49 height 7
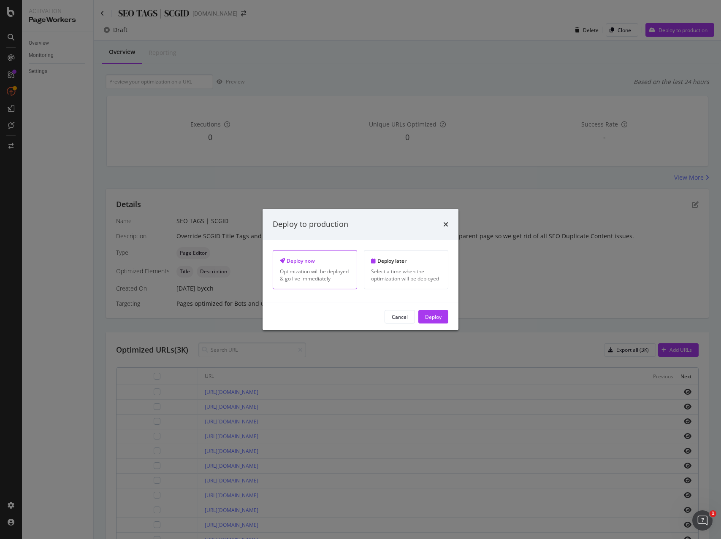
click at [439, 315] on div "Deploy" at bounding box center [433, 316] width 16 height 7
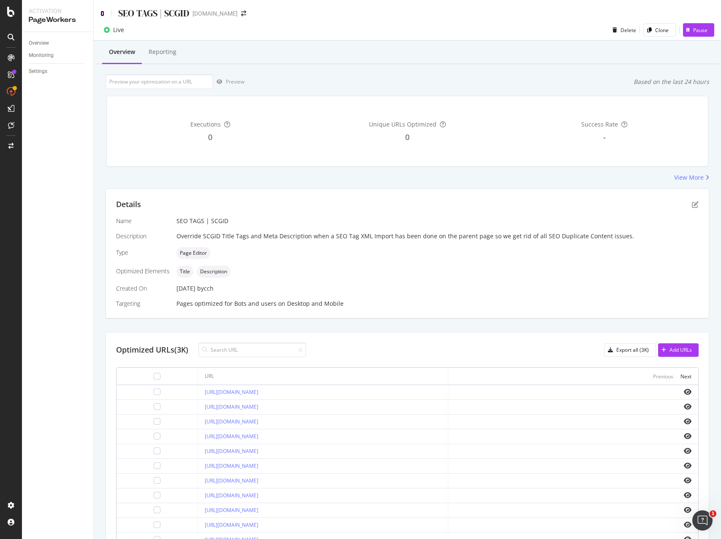
click at [101, 13] on icon at bounding box center [102, 14] width 4 height 6
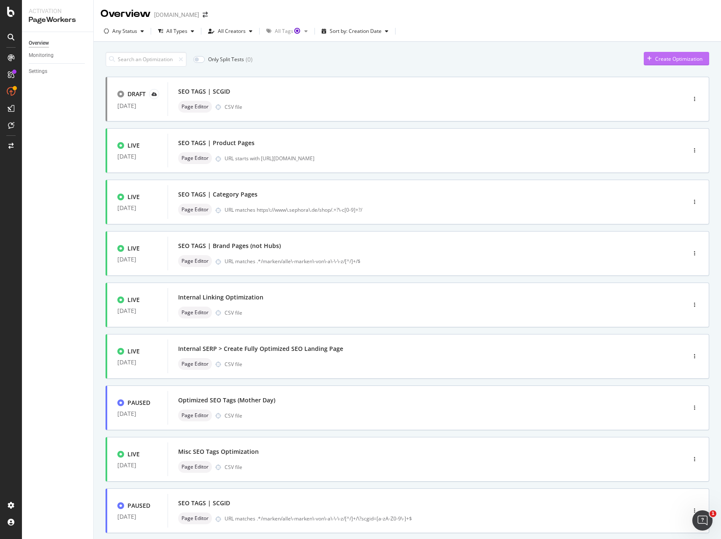
click at [670, 59] on div "Create Optimization" at bounding box center [678, 58] width 47 height 7
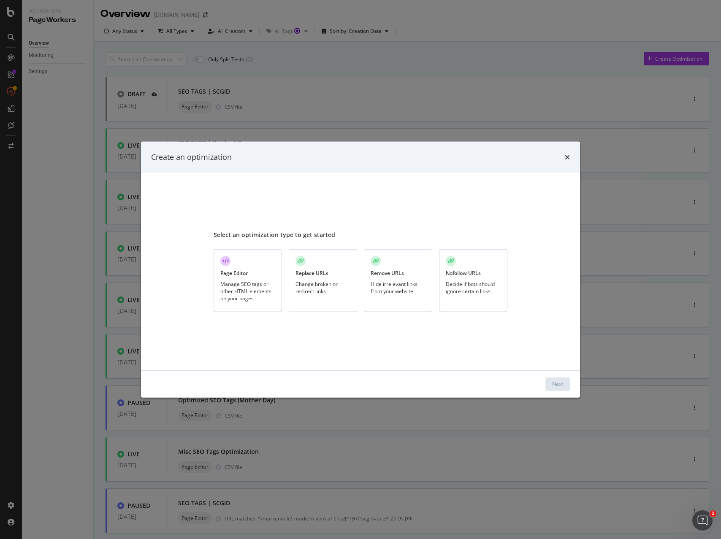
click at [246, 290] on div "Manage SEO tags or other HTML elements on your pages" at bounding box center [247, 291] width 55 height 22
click at [556, 382] on div "Next" at bounding box center [557, 384] width 11 height 7
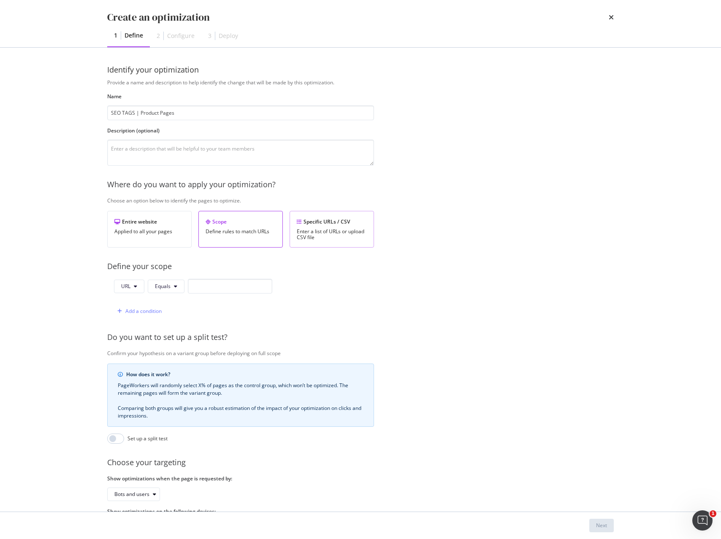
type input "SEO TAGS | Product Pages"
click at [319, 222] on div "Specific URLs / CSV" at bounding box center [332, 221] width 70 height 7
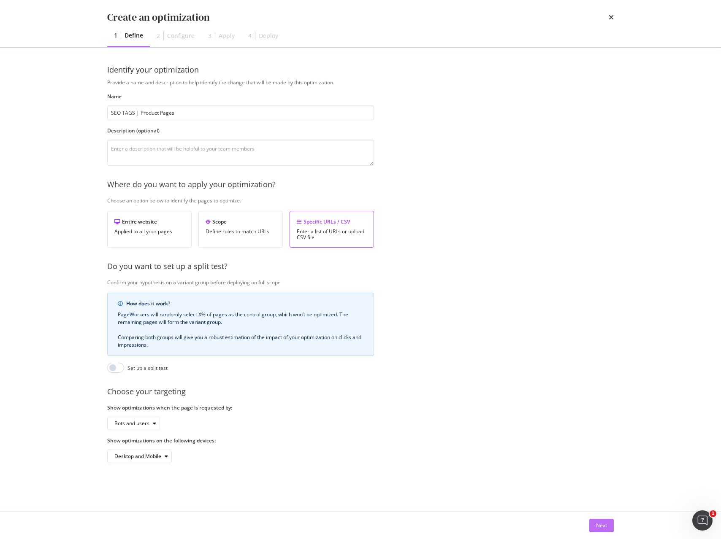
click at [594, 523] on button "Next" at bounding box center [601, 526] width 24 height 14
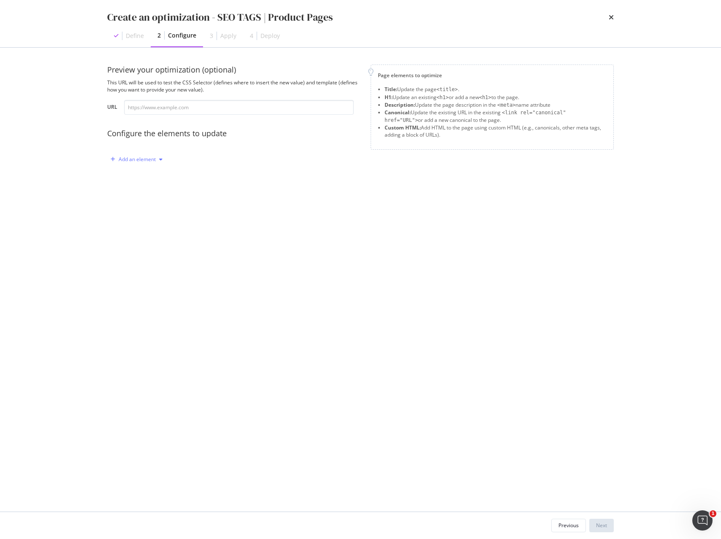
click at [153, 158] on div "Add an element" at bounding box center [137, 159] width 37 height 5
click at [148, 172] on div "Title" at bounding box center [141, 175] width 57 height 11
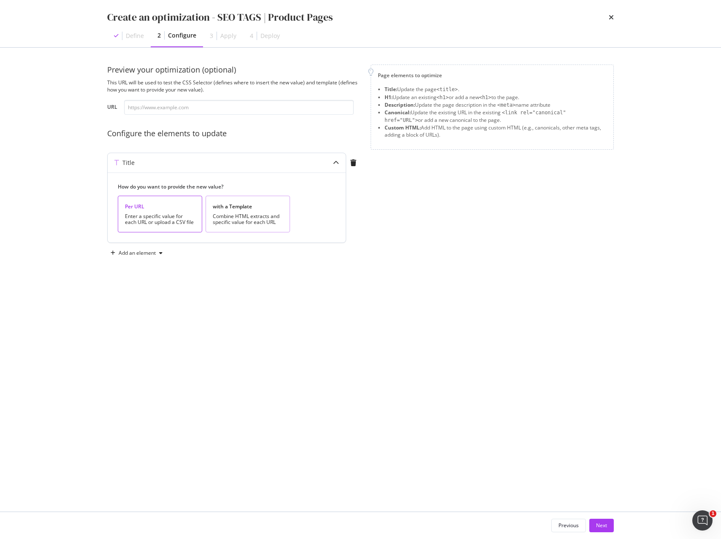
click at [248, 216] on div "Combine HTML extracts and specific value for each URL" at bounding box center [248, 220] width 70 height 12
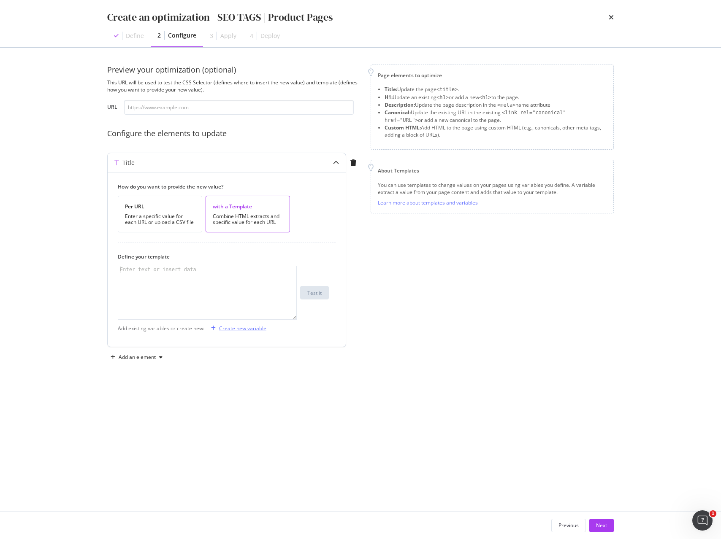
click at [233, 328] on div "Create new variable" at bounding box center [242, 328] width 47 height 7
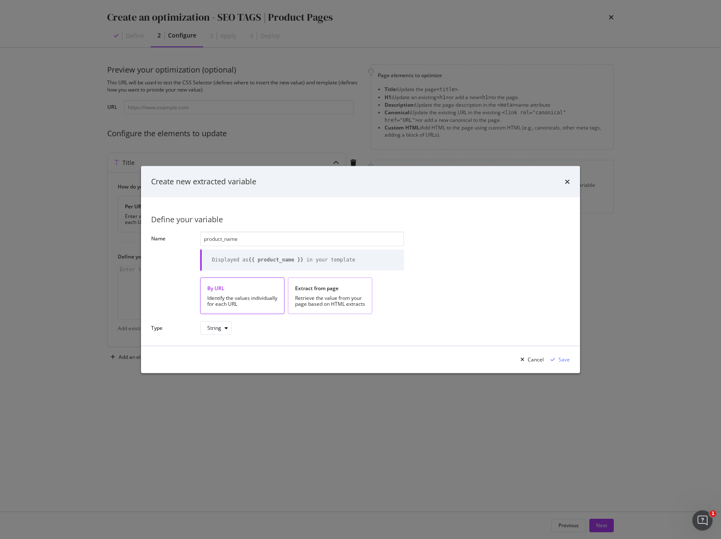
type input "product_name"
click at [333, 298] on div "Retrieve the value from your page based on HTML extracts" at bounding box center [330, 301] width 70 height 12
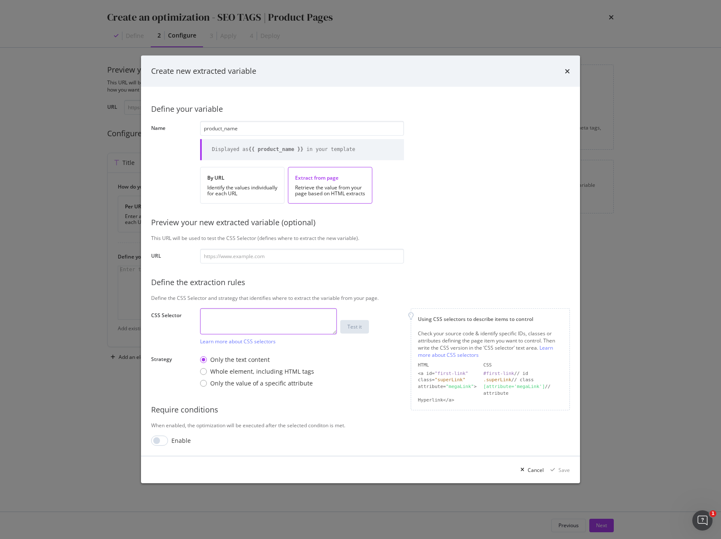
click at [261, 325] on textarea "modal" at bounding box center [268, 322] width 137 height 26
paste textarea "h1"
type textarea "h1"
drag, startPoint x: 564, startPoint y: 471, endPoint x: 559, endPoint y: 473, distance: 4.9
click at [564, 471] on div "Save" at bounding box center [563, 470] width 11 height 7
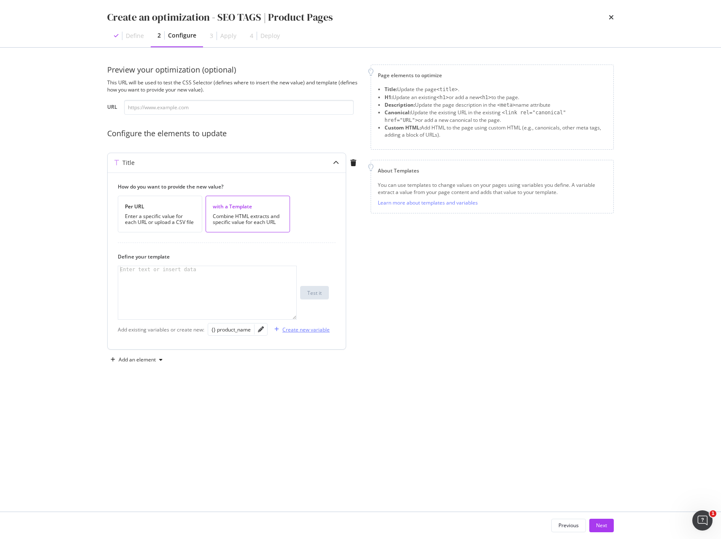
click at [297, 330] on div "Create new variable" at bounding box center [305, 329] width 47 height 7
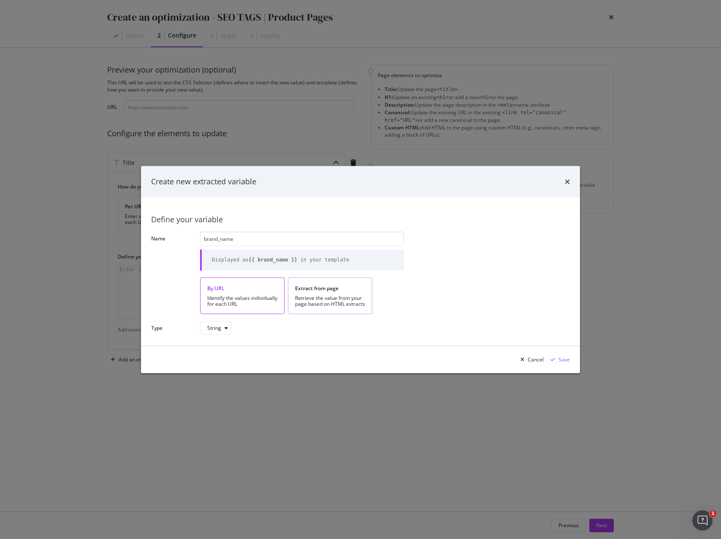
type input "brand_name"
click at [344, 299] on div "Retrieve the value from your page based on HTML extracts" at bounding box center [330, 301] width 70 height 12
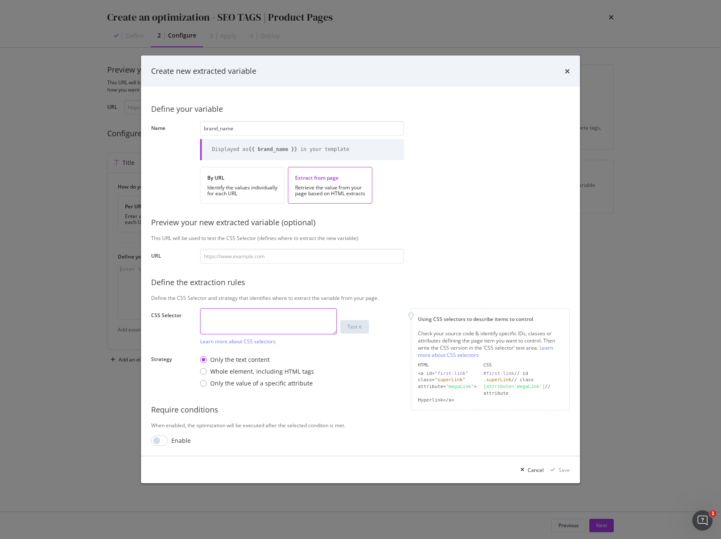
click at [279, 318] on textarea "modal" at bounding box center [268, 322] width 137 height 26
paste textarea "span.brand-name"
type textarea "span.brand-name"
click at [565, 470] on div "Save" at bounding box center [563, 470] width 11 height 7
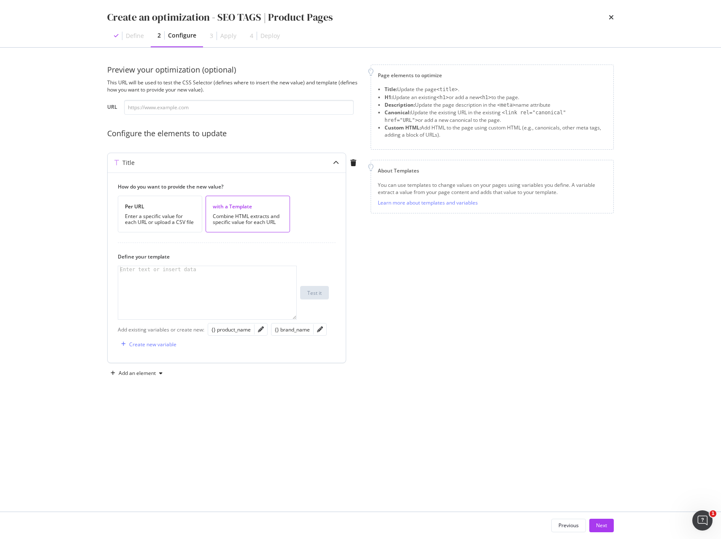
click at [219, 278] on div "modal" at bounding box center [207, 299] width 178 height 67
paste textarea "{{ brand_name | title }} - {{ product_name | title}}"
type textarea "{{ brand_name | title }} - {{ product_name | title}}"
click at [128, 377] on div "Add an element" at bounding box center [136, 373] width 59 height 13
click at [141, 403] on div "Description" at bounding box center [143, 403] width 27 height 7
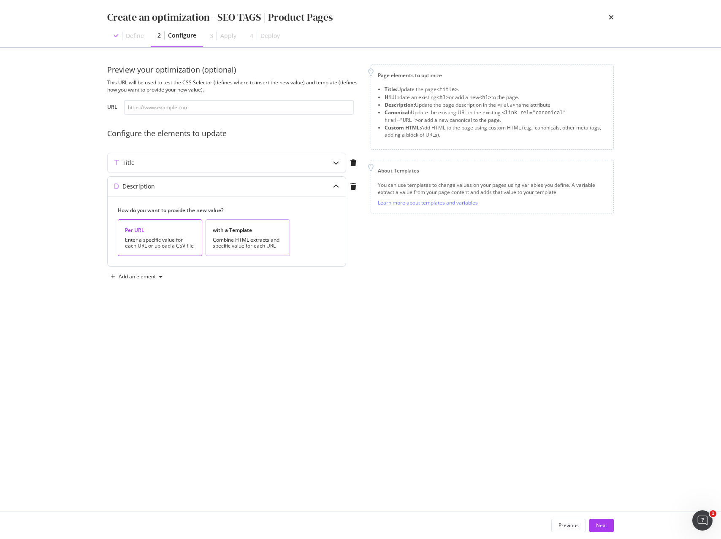
click at [254, 239] on div "Combine HTML extracts and specific value for each URL" at bounding box center [248, 243] width 70 height 12
click at [186, 279] on label "Define your template" at bounding box center [223, 280] width 211 height 7
click at [195, 297] on div "modal" at bounding box center [207, 323] width 178 height 67
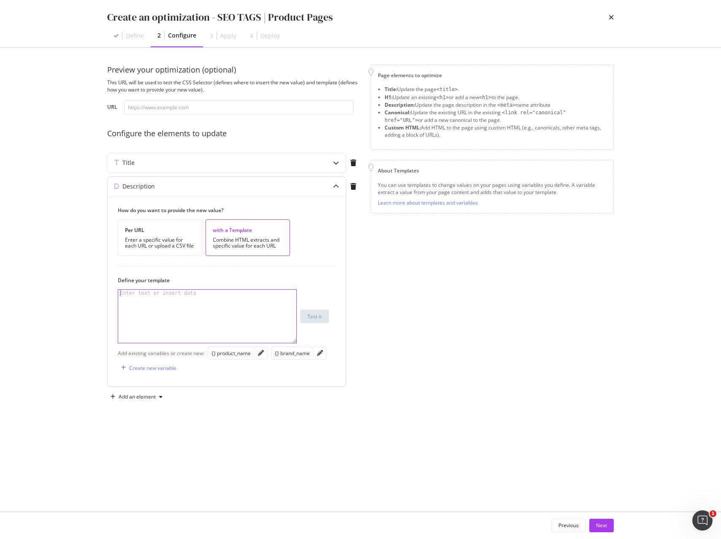
paste textarea "Shoppe {{ product_name | title }} von {{ brand_name | title }} online bei Sepho…"
type textarea "Shoppe {{ product_name | title }} von {{ brand_name | title }} online bei Sepho…"
click at [203, 167] on div "Title" at bounding box center [210, 163] width 205 height 8
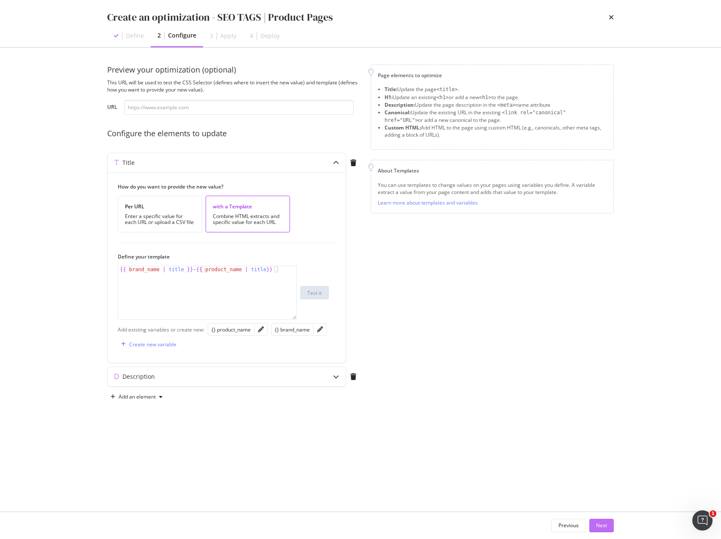
click at [607, 525] on div "Next" at bounding box center [601, 525] width 11 height 7
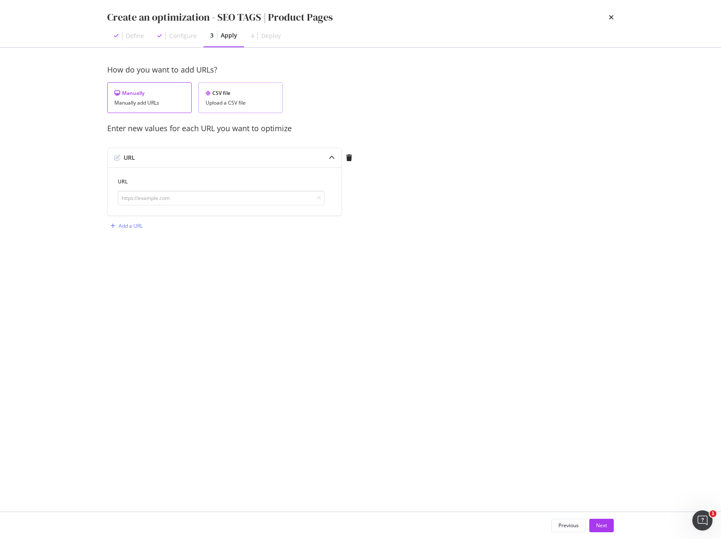
click at [252, 102] on div "Upload a CSV file" at bounding box center [241, 103] width 70 height 6
click at [121, 163] on div "Upload .CSV file" at bounding box center [132, 158] width 49 height 12
click at [600, 523] on div "Next" at bounding box center [601, 525] width 11 height 7
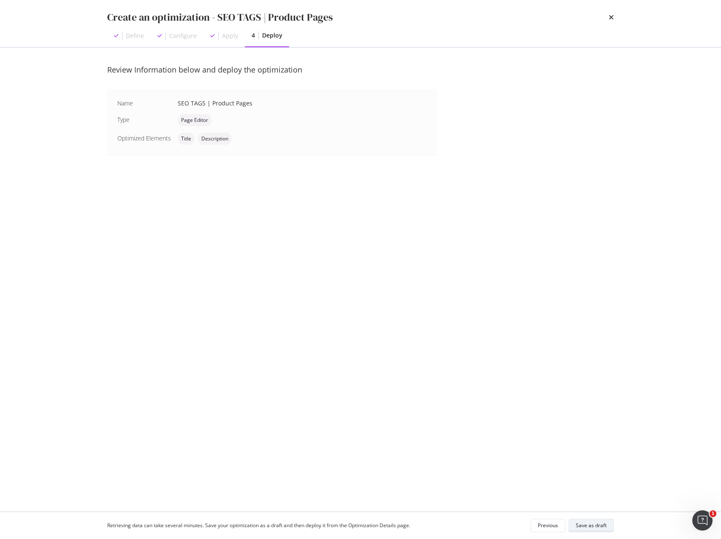
click at [585, 520] on div "Save as draft" at bounding box center [591, 526] width 31 height 12
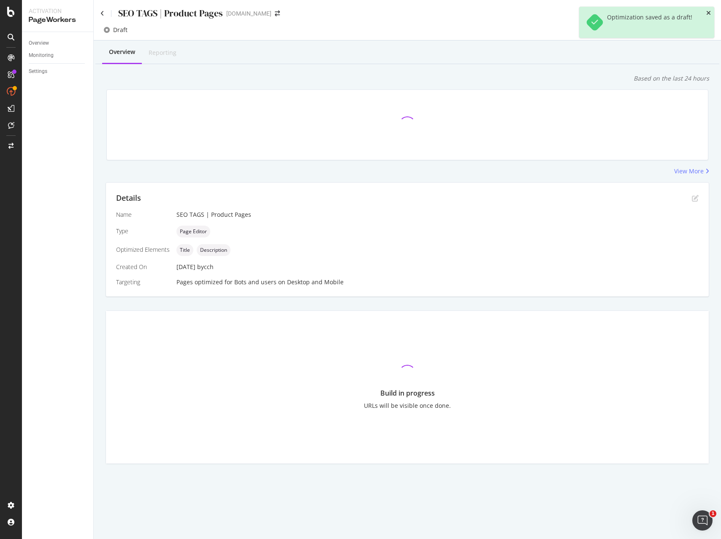
click at [708, 13] on icon "close toast" at bounding box center [708, 13] width 5 height 6
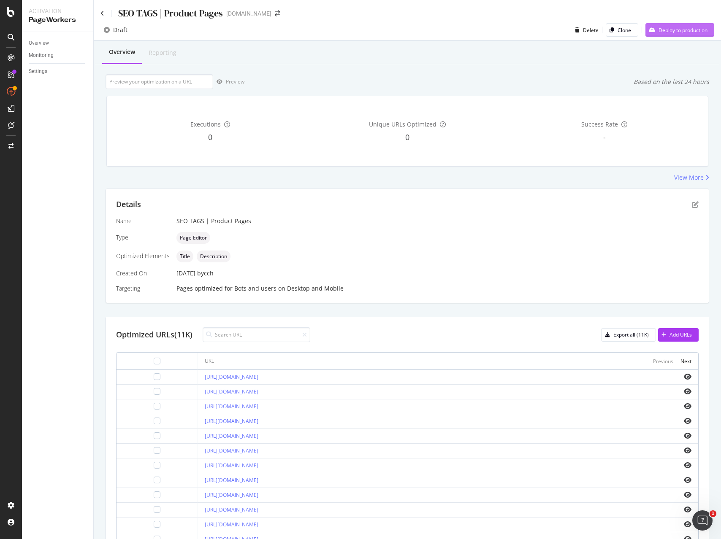
click at [680, 35] on div "Deploy to production" at bounding box center [676, 30] width 62 height 13
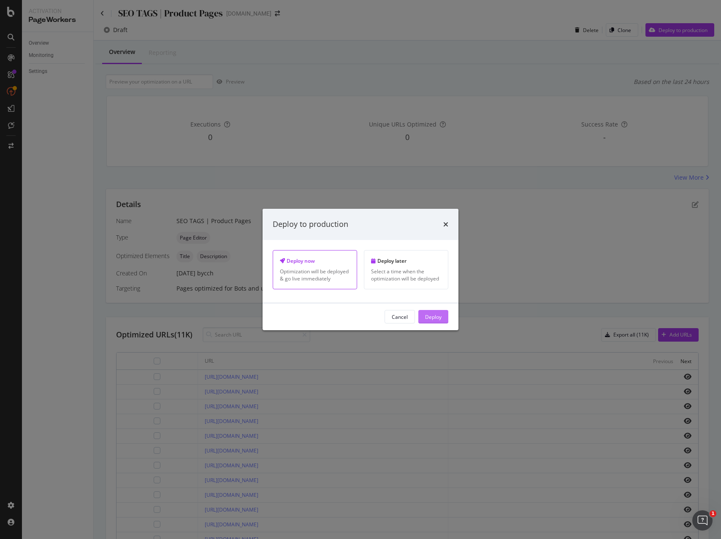
click at [435, 320] on div "Deploy" at bounding box center [433, 316] width 16 height 7
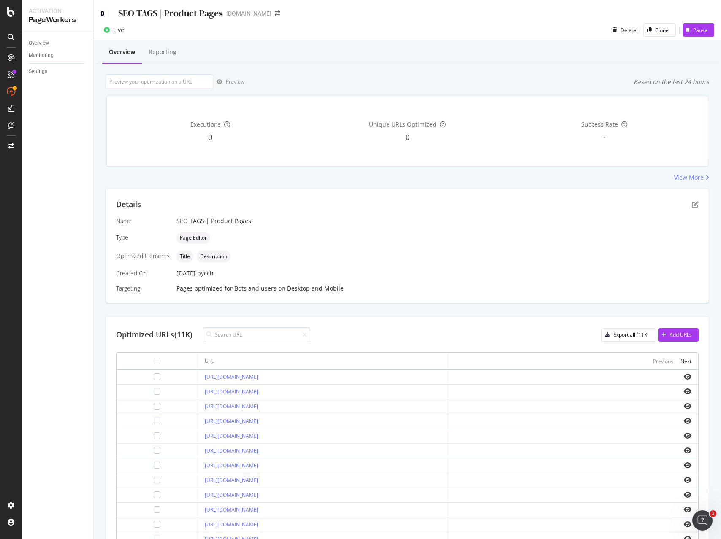
click at [101, 14] on icon at bounding box center [102, 14] width 4 height 6
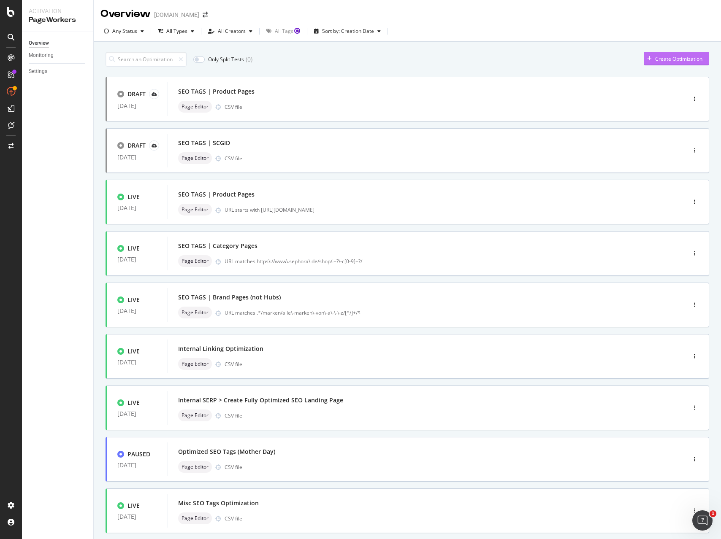
click at [686, 58] on div "Create Optimization" at bounding box center [678, 58] width 47 height 7
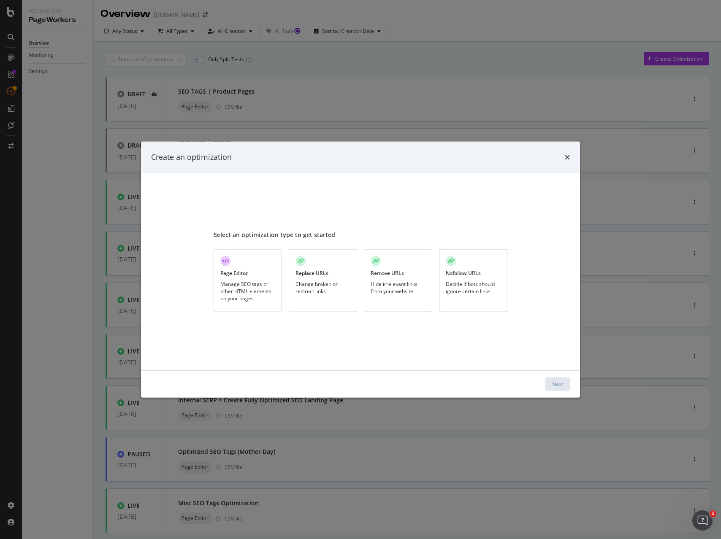
click at [232, 274] on div "Page Editor" at bounding box center [233, 273] width 27 height 7
click at [573, 381] on div "Next" at bounding box center [360, 384] width 439 height 27
click at [562, 384] on div "Next" at bounding box center [557, 384] width 11 height 7
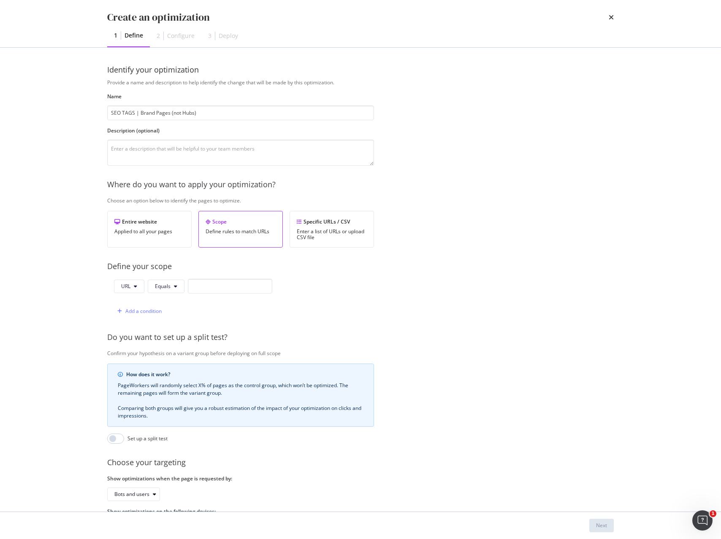
type input "SEO TAGS | Brand Pages (not Hubs)"
click at [324, 225] on div "Specific URLs / CSV" at bounding box center [332, 221] width 70 height 7
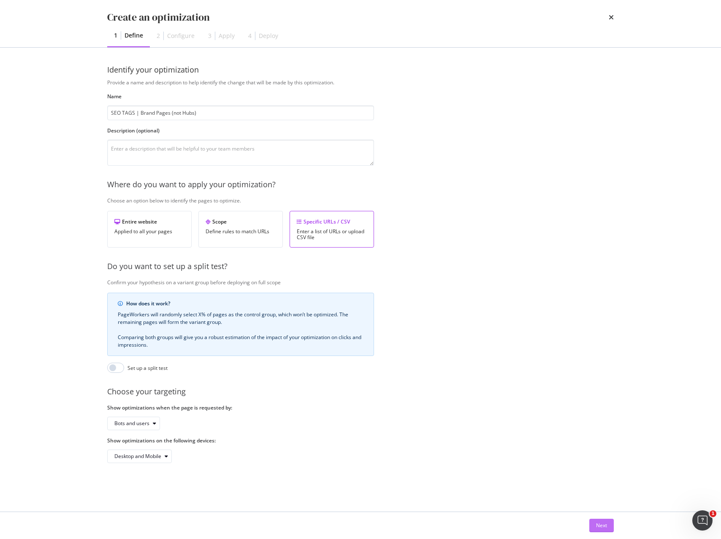
click at [607, 532] on button "Next" at bounding box center [601, 526] width 24 height 14
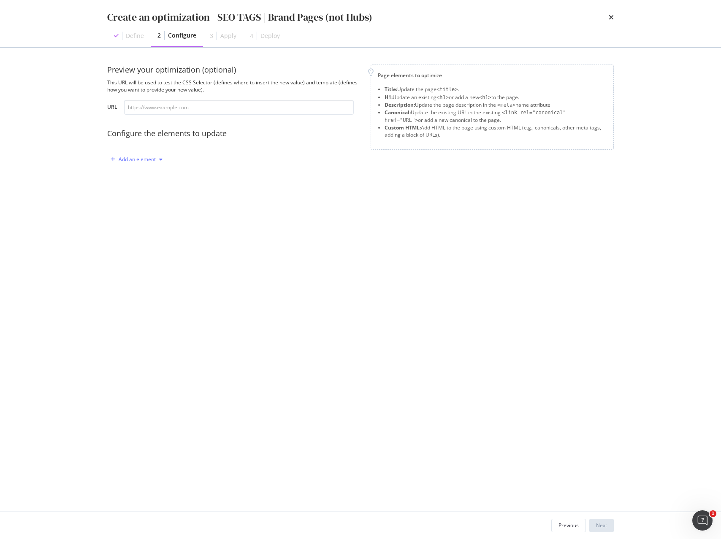
click at [131, 160] on div "Add an element" at bounding box center [137, 159] width 37 height 5
click at [130, 176] on div "Title" at bounding box center [135, 175] width 10 height 7
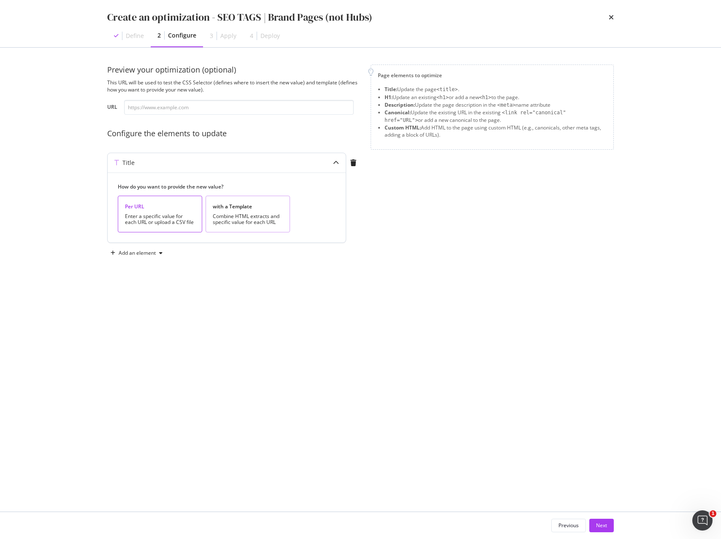
click at [220, 221] on div "Combine HTML extracts and specific value for each URL" at bounding box center [248, 220] width 70 height 12
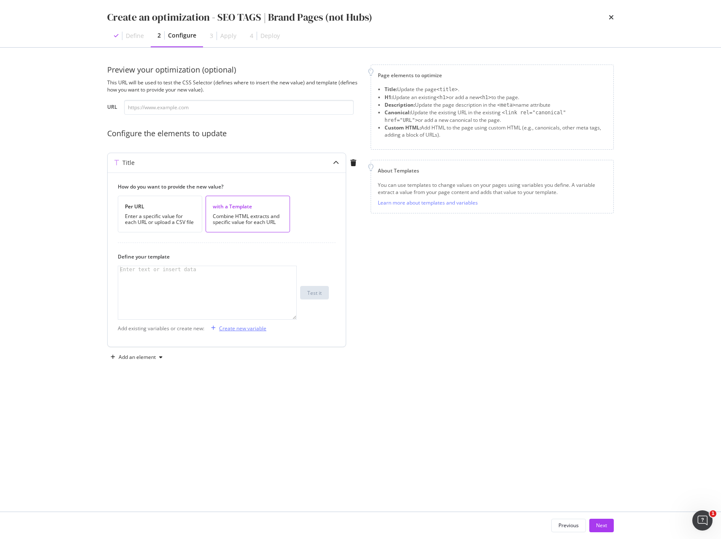
click at [256, 331] on div "Create new variable" at bounding box center [242, 328] width 47 height 7
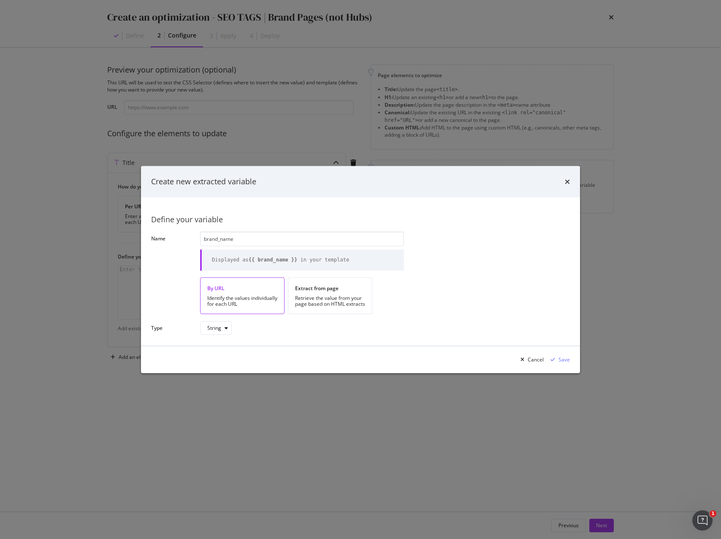
type input "brand_name"
click at [314, 290] on div "Extract from page" at bounding box center [330, 288] width 70 height 7
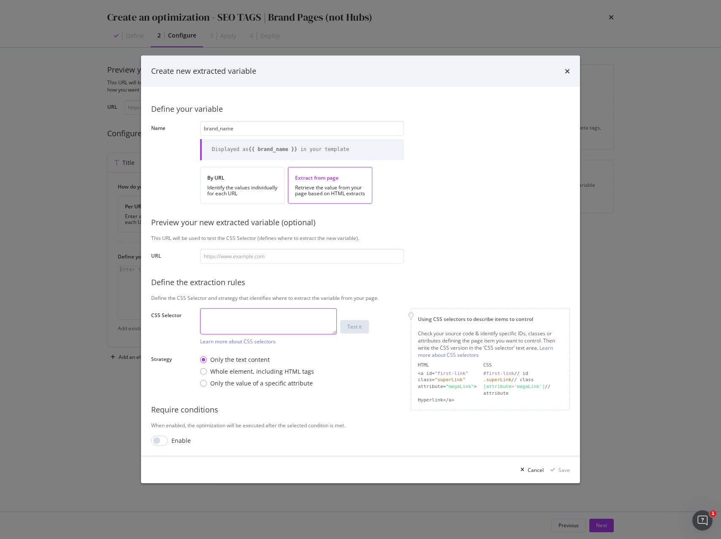
click at [287, 315] on textarea "modal" at bounding box center [268, 322] width 137 height 26
paste textarea "div.breadcrumb > :nth-child(2) > a"
type textarea "div.breadcrumb > :nth-child(2) > a"
click at [563, 470] on div "Save" at bounding box center [563, 470] width 11 height 7
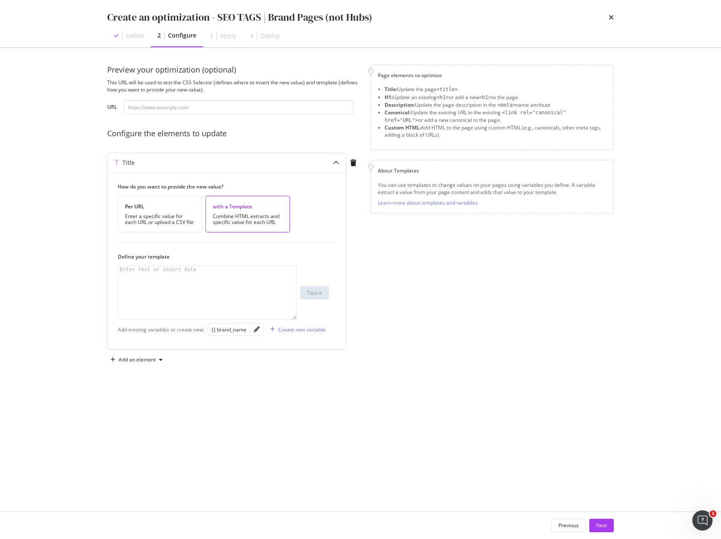
click at [169, 284] on div "modal" at bounding box center [207, 299] width 178 height 67
click at [136, 361] on div "Add an element" at bounding box center [137, 360] width 37 height 5
drag, startPoint x: 136, startPoint y: 388, endPoint x: 159, endPoint y: 388, distance: 23.2
click at [135, 388] on div "Description" at bounding box center [143, 389] width 27 height 7
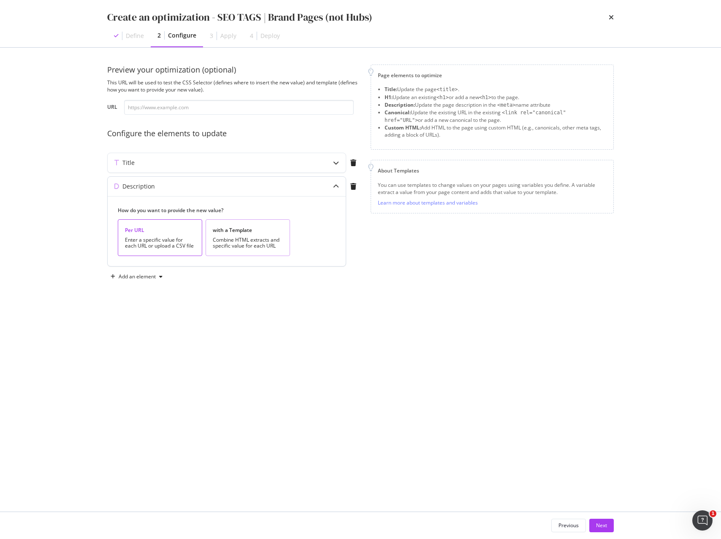
click at [237, 237] on div "Combine HTML extracts and specific value for each URL" at bounding box center [248, 243] width 70 height 12
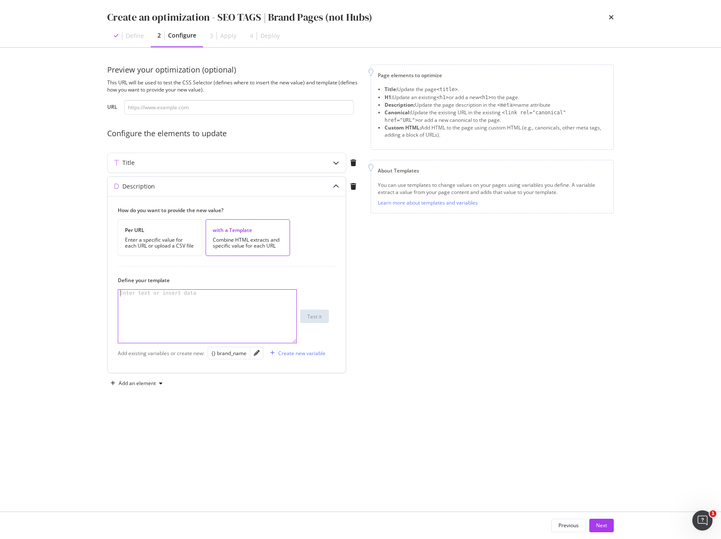
click at [164, 323] on div "modal" at bounding box center [207, 323] width 178 height 67
paste textarea "Entdecke {{ brand_name | title }} bei Sephora. Wähle aus dem breiten Sortiment …"
type textarea "Entdecke {{ brand_name | title }} bei Sephora. Wähle aus dem breiten Sortiment …"
click at [596, 524] on div "Next" at bounding box center [601, 525] width 11 height 7
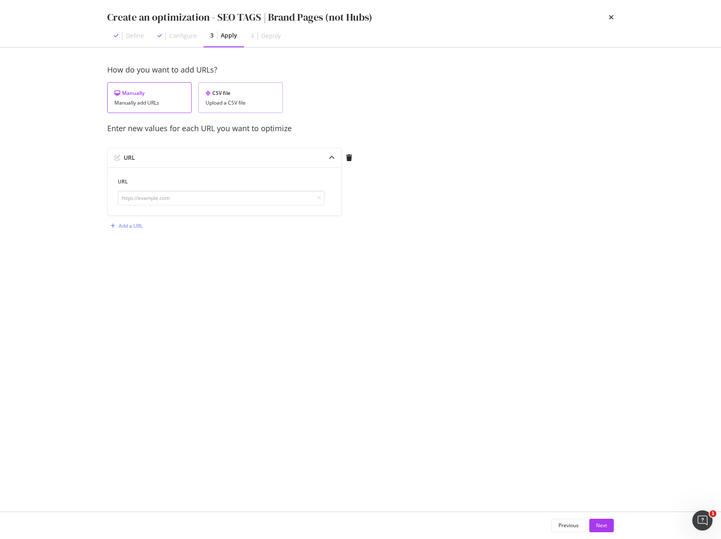
click at [235, 100] on div "Upload a CSV file" at bounding box center [241, 103] width 70 height 6
click at [137, 154] on div "Upload .CSV file" at bounding box center [132, 158] width 49 height 12
click at [606, 527] on div "Next" at bounding box center [601, 525] width 11 height 7
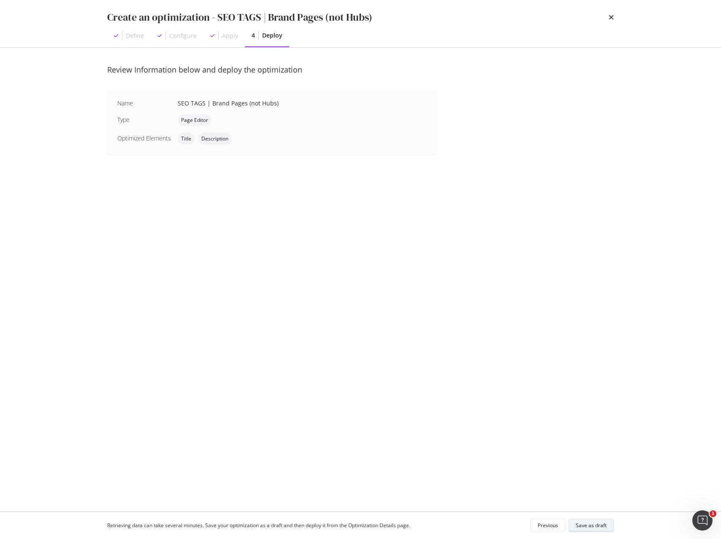
click at [597, 527] on div "Save as draft" at bounding box center [591, 525] width 31 height 7
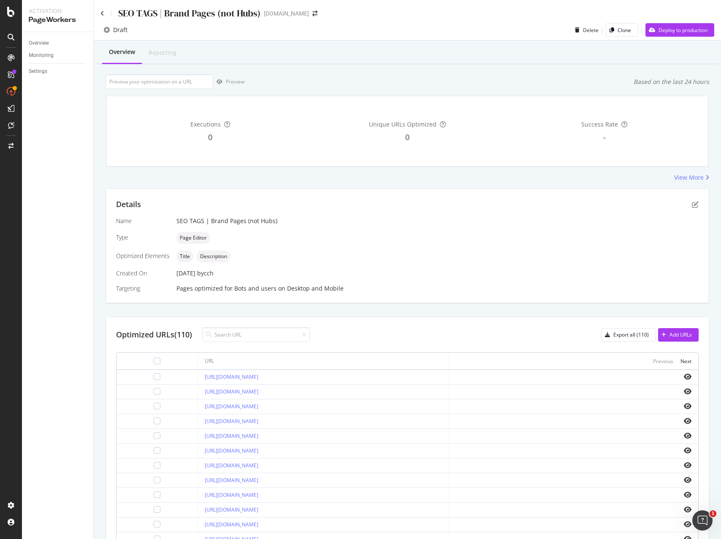
click at [675, 22] on div "Draft Delete Clone Deploy to production" at bounding box center [407, 30] width 627 height 21
click at [676, 27] on div "Deploy to production" at bounding box center [683, 30] width 49 height 7
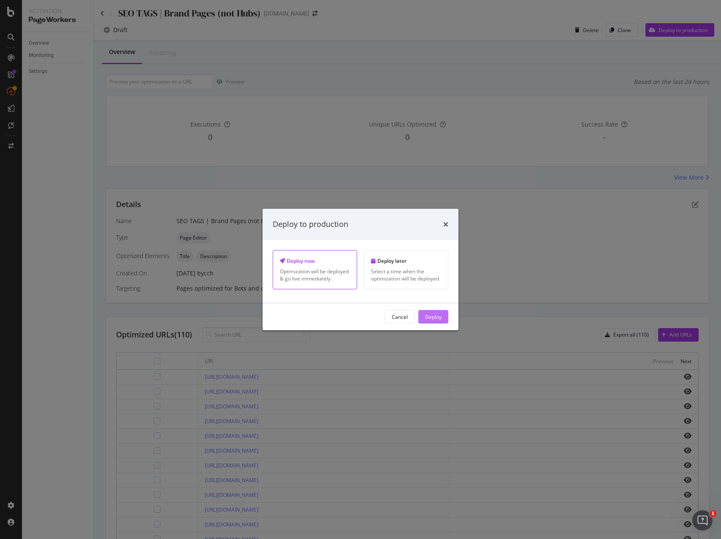
click at [439, 318] on div "Deploy" at bounding box center [433, 316] width 16 height 7
